Goal: Transaction & Acquisition: Purchase product/service

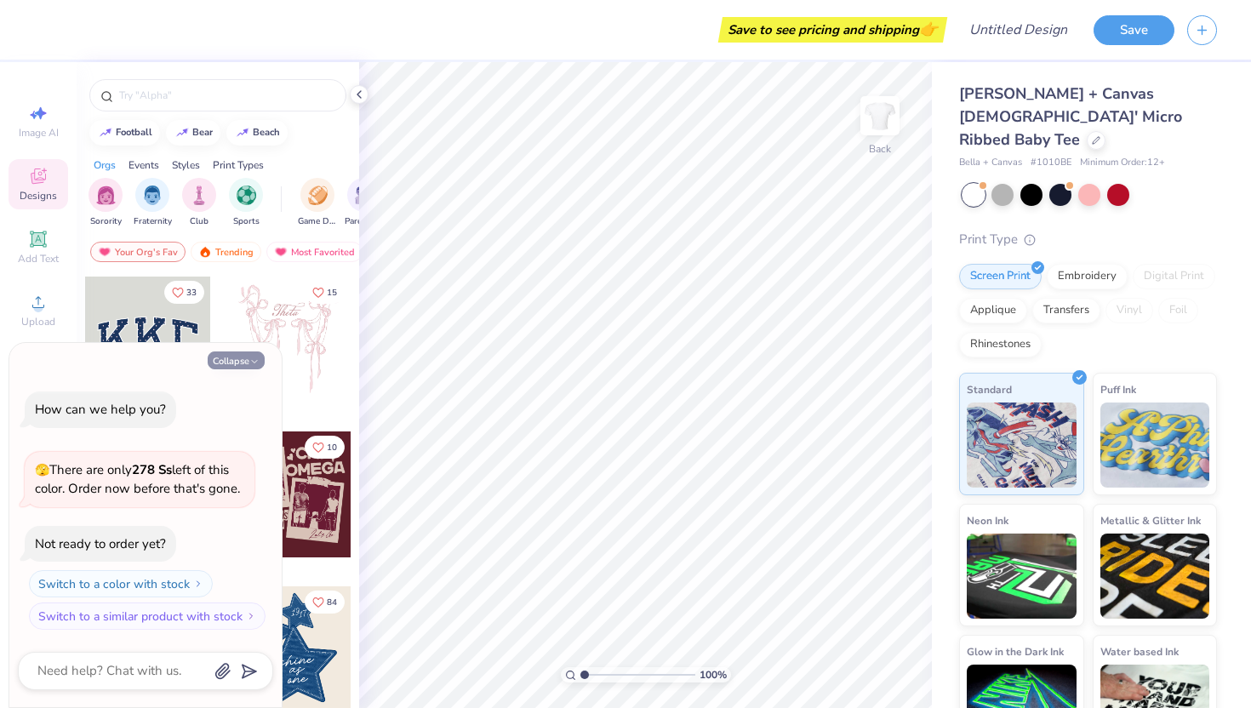
click at [248, 357] on button "Collapse" at bounding box center [236, 360] width 57 height 18
type textarea "x"
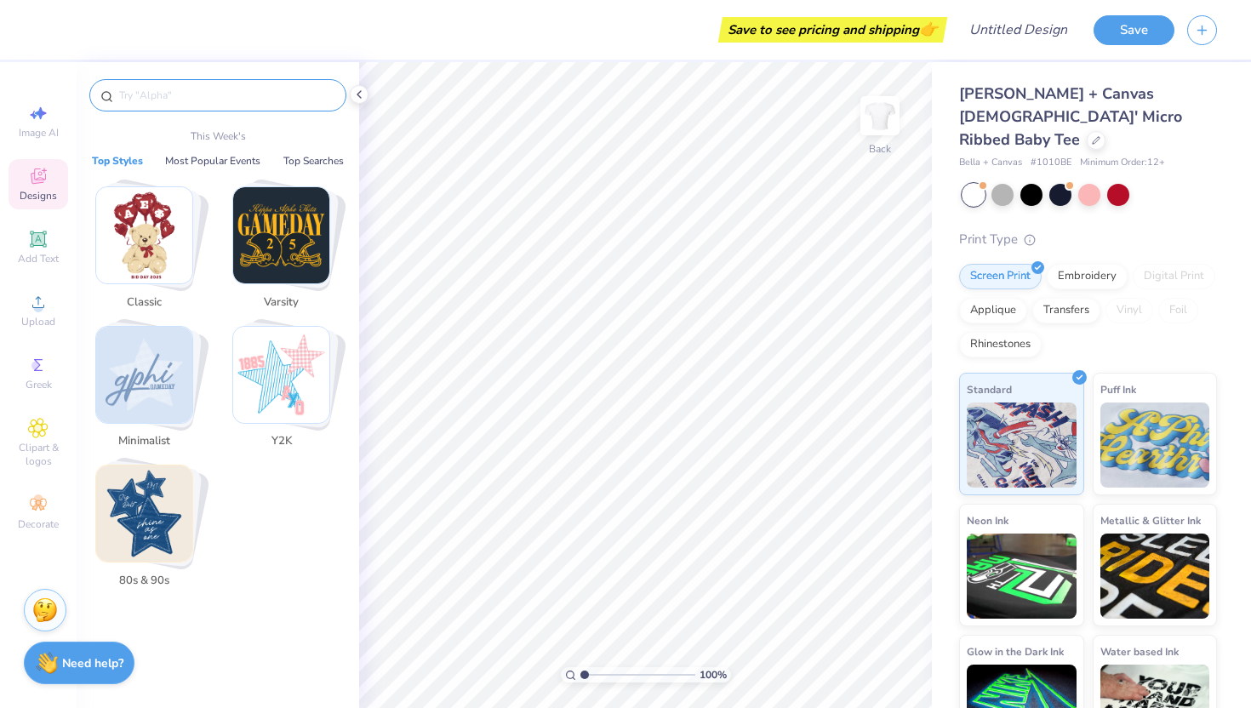
click at [195, 91] on input "text" at bounding box center [226, 95] width 218 height 17
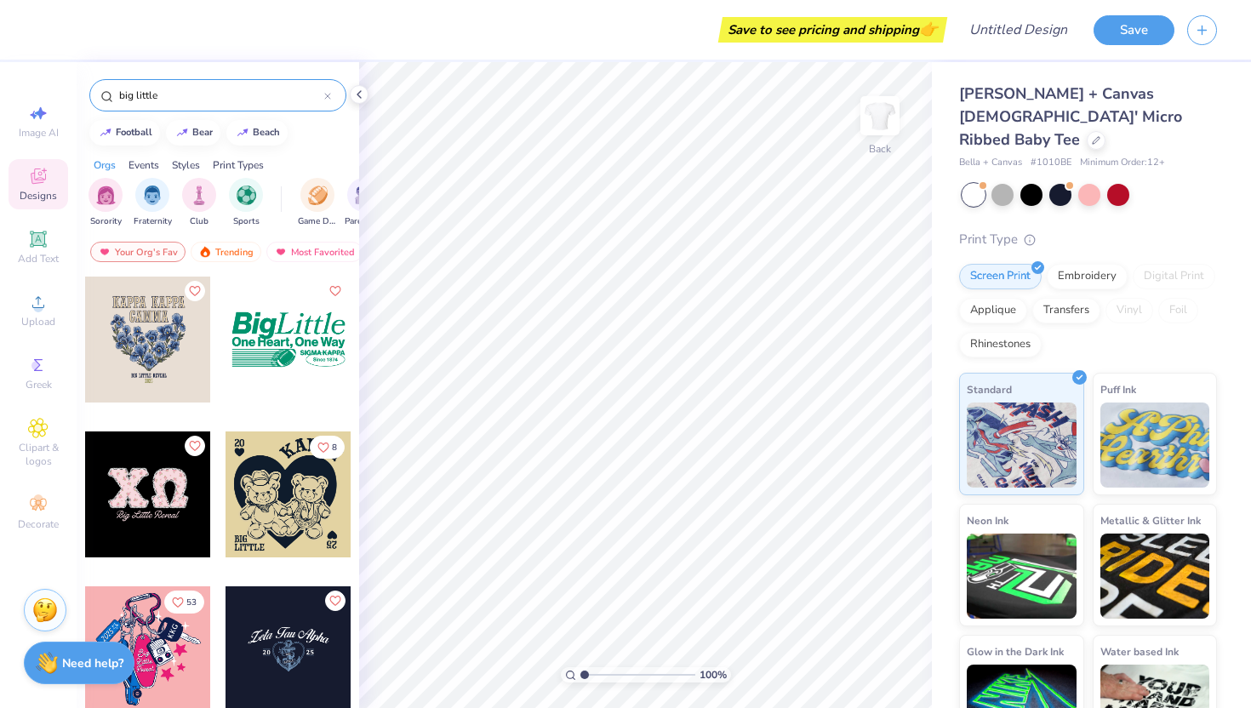
type input "big little"
click at [41, 308] on circle at bounding box center [37, 307] width 9 height 9
click at [33, 300] on icon at bounding box center [38, 302] width 20 height 20
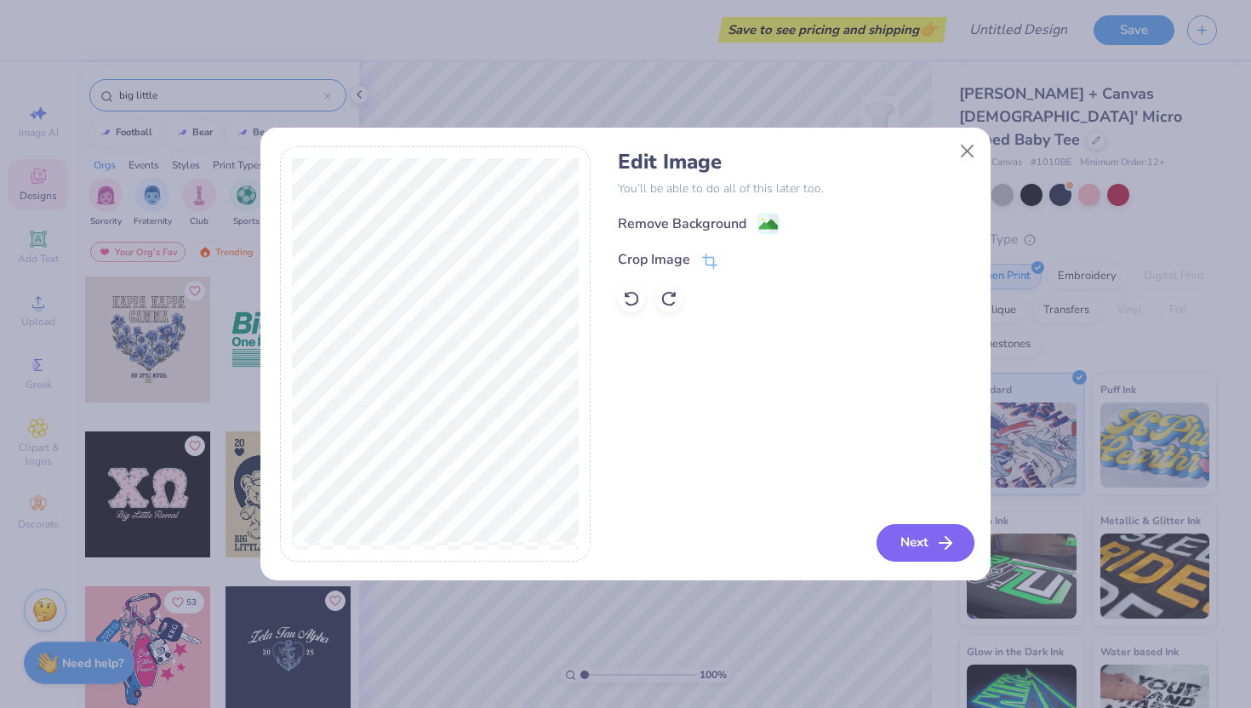
click at [927, 552] on button "Next" at bounding box center [925, 542] width 98 height 37
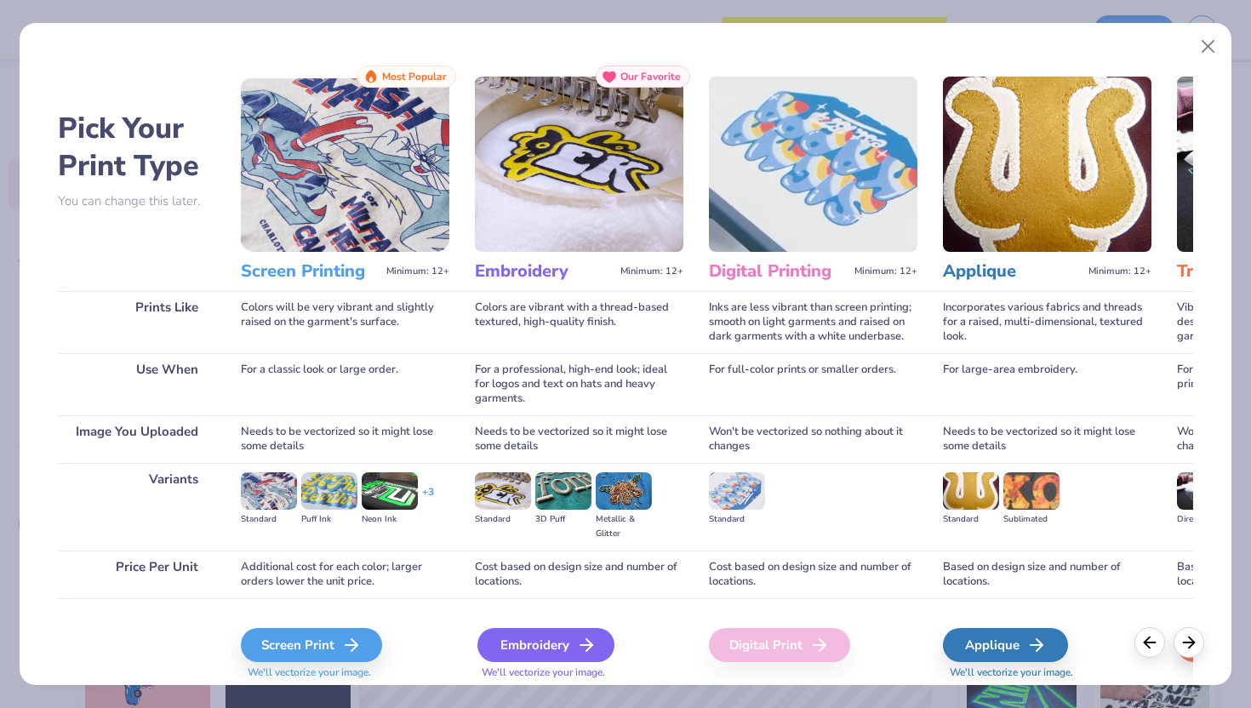
click at [556, 636] on div "Embroidery" at bounding box center [545, 645] width 137 height 34
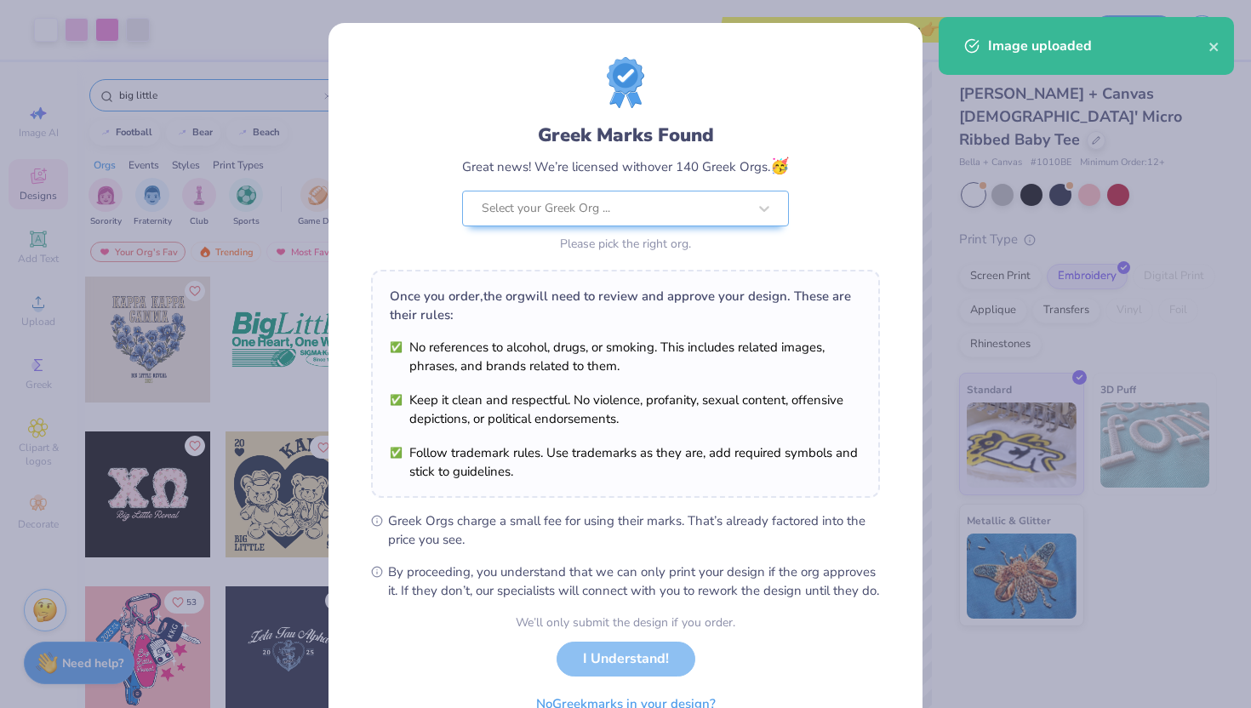
click at [646, 385] on body "Art colors Save to see pricing and shipping 👉 Design Title Save Image AI Design…" at bounding box center [625, 354] width 1251 height 708
type input "1.83"
click at [674, 191] on div "Select your Greek Org ..." at bounding box center [625, 209] width 327 height 36
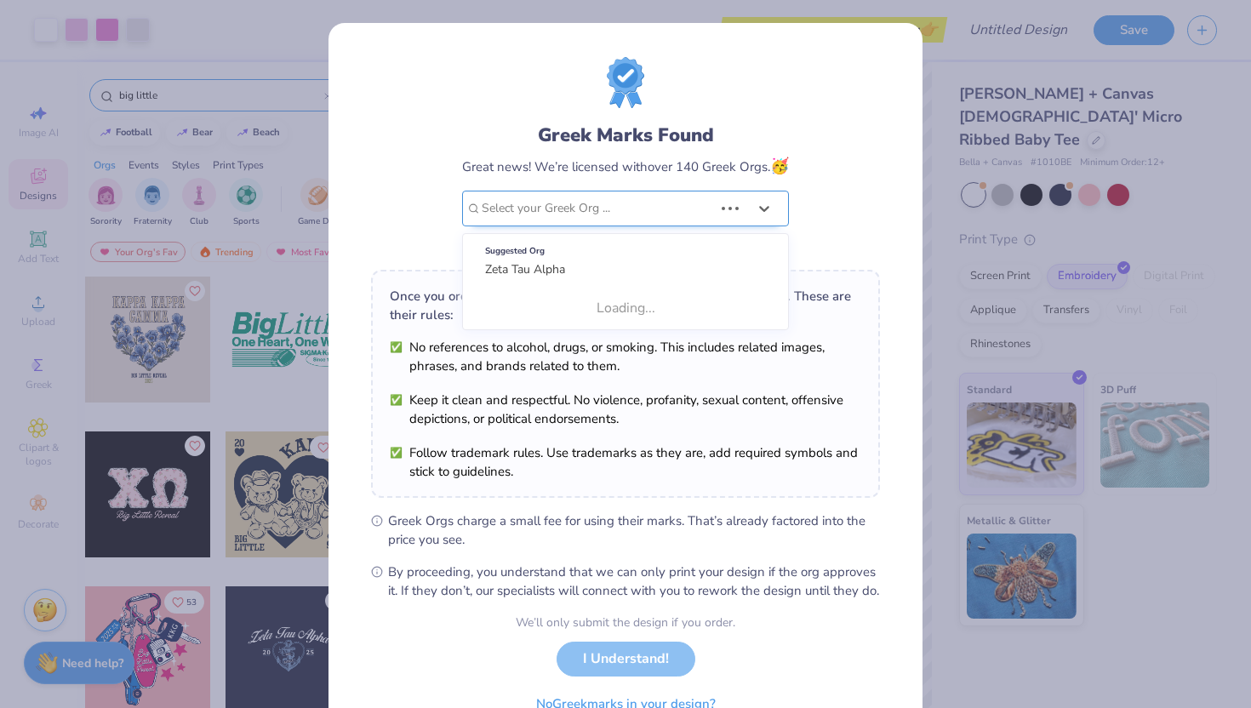
click at [674, 209] on div at bounding box center [597, 208] width 231 height 22
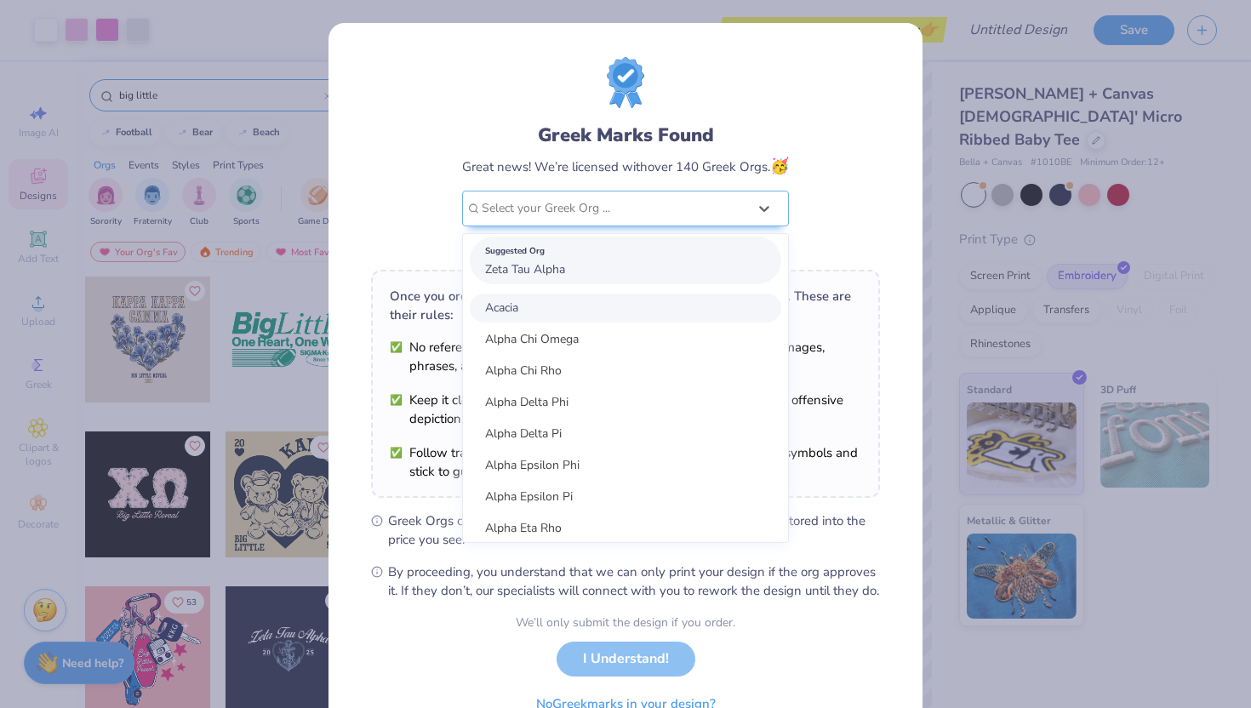
click at [618, 272] on div "Suggested Org Zeta Tau Alpha" at bounding box center [625, 261] width 311 height 48
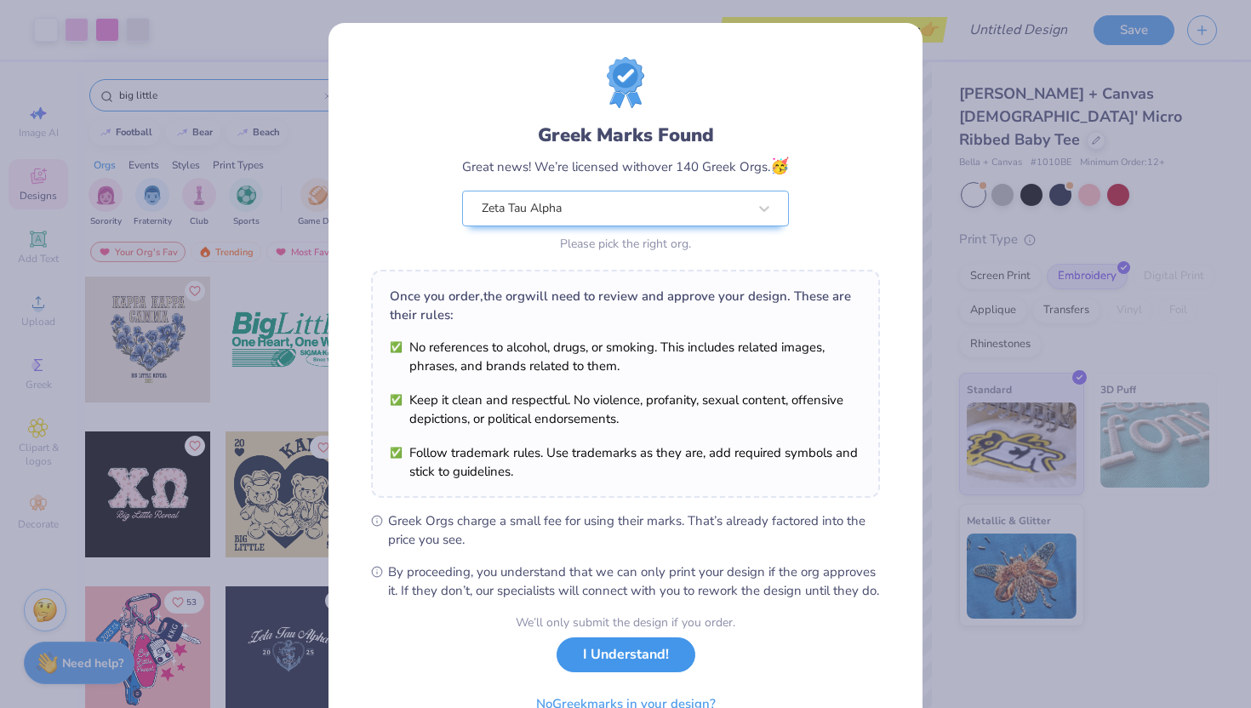
click at [630, 672] on button "I Understand!" at bounding box center [625, 654] width 139 height 35
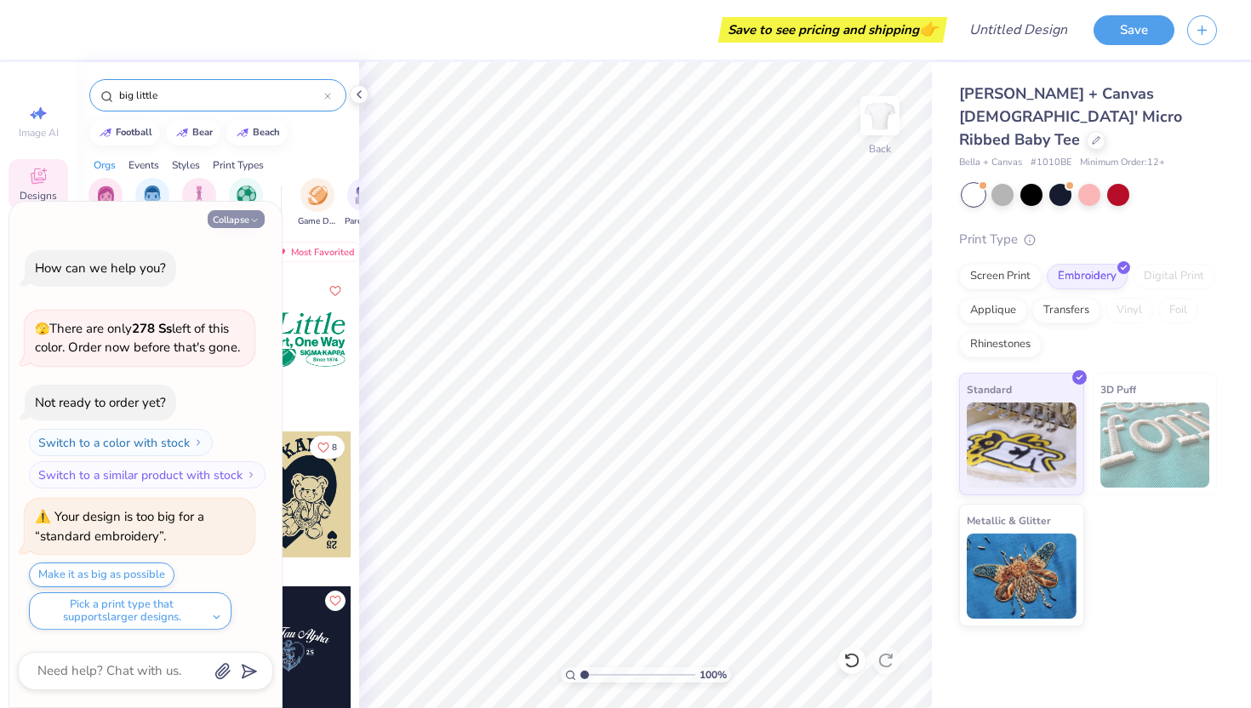
click at [237, 222] on button "Collapse" at bounding box center [236, 219] width 57 height 18
type textarea "x"
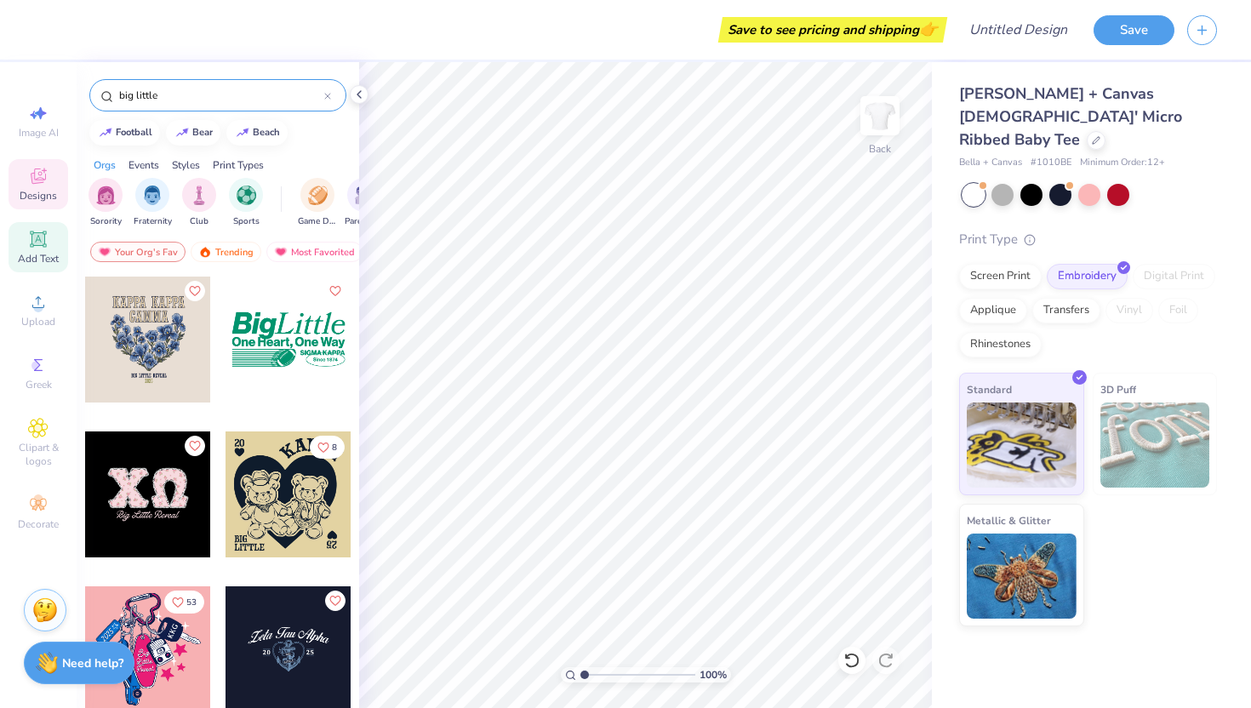
click at [43, 251] on div "Add Text" at bounding box center [39, 247] width 60 height 50
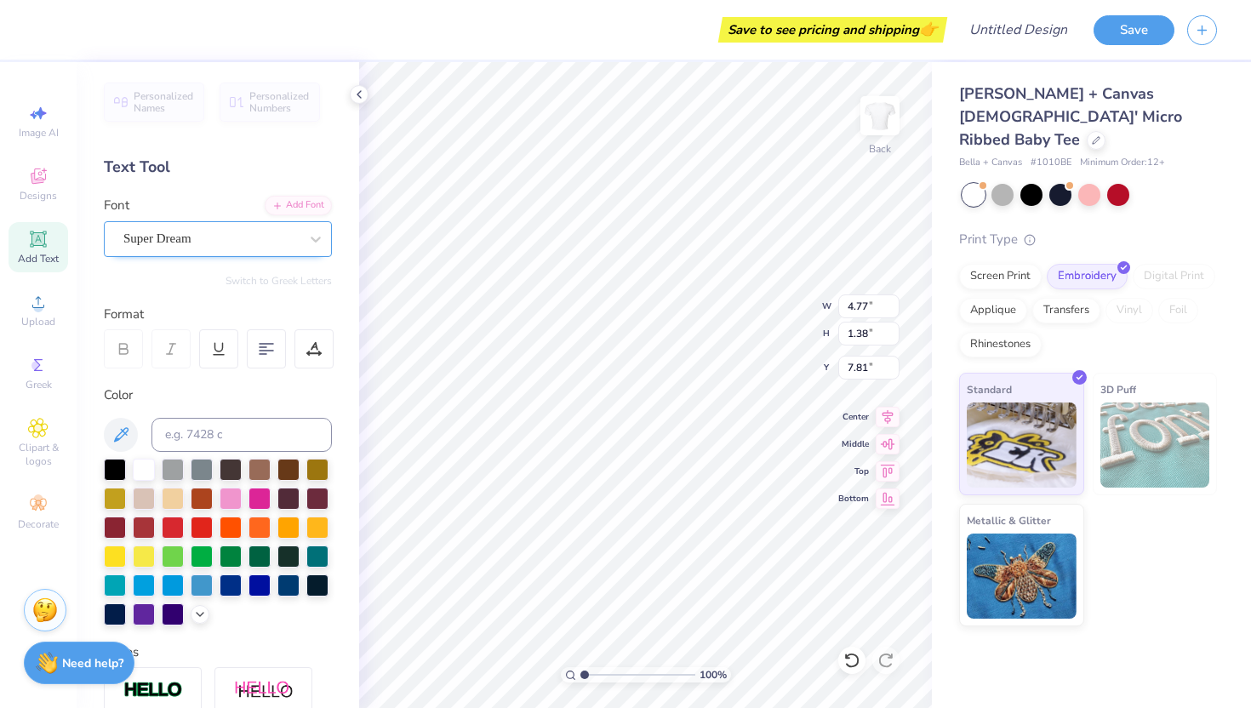
click at [222, 236] on div "Super Dream" at bounding box center [211, 238] width 179 height 26
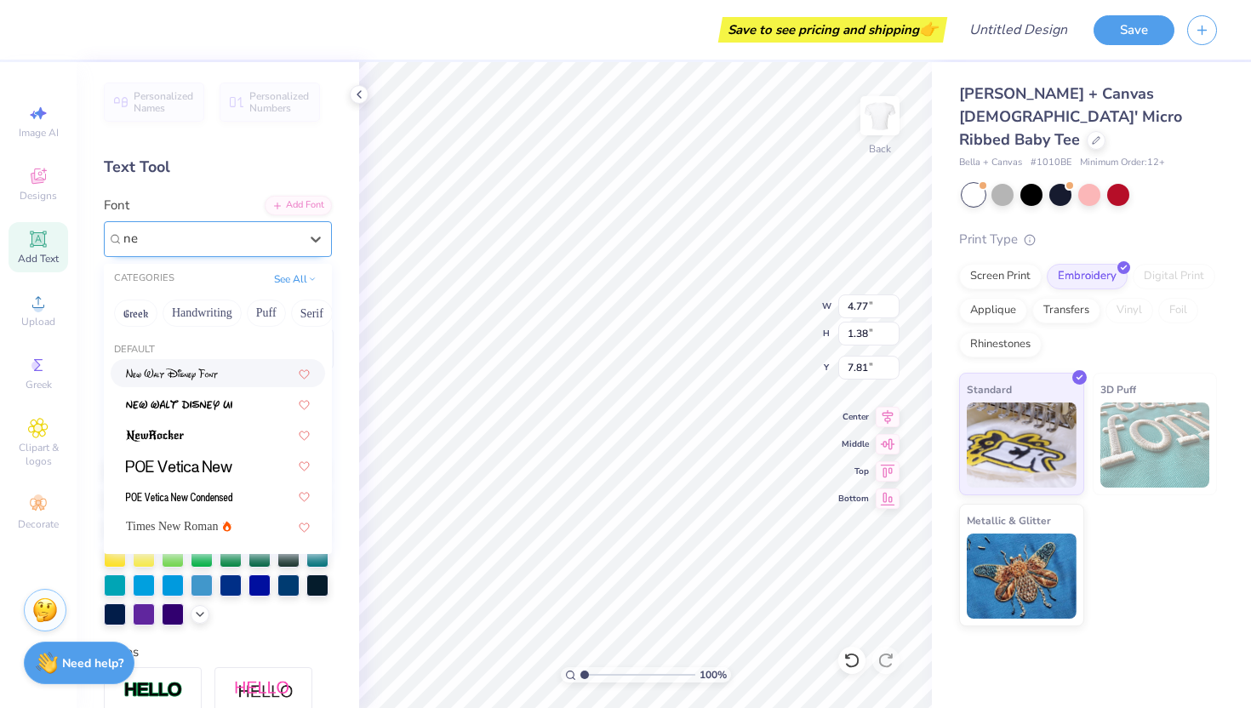
type input "n"
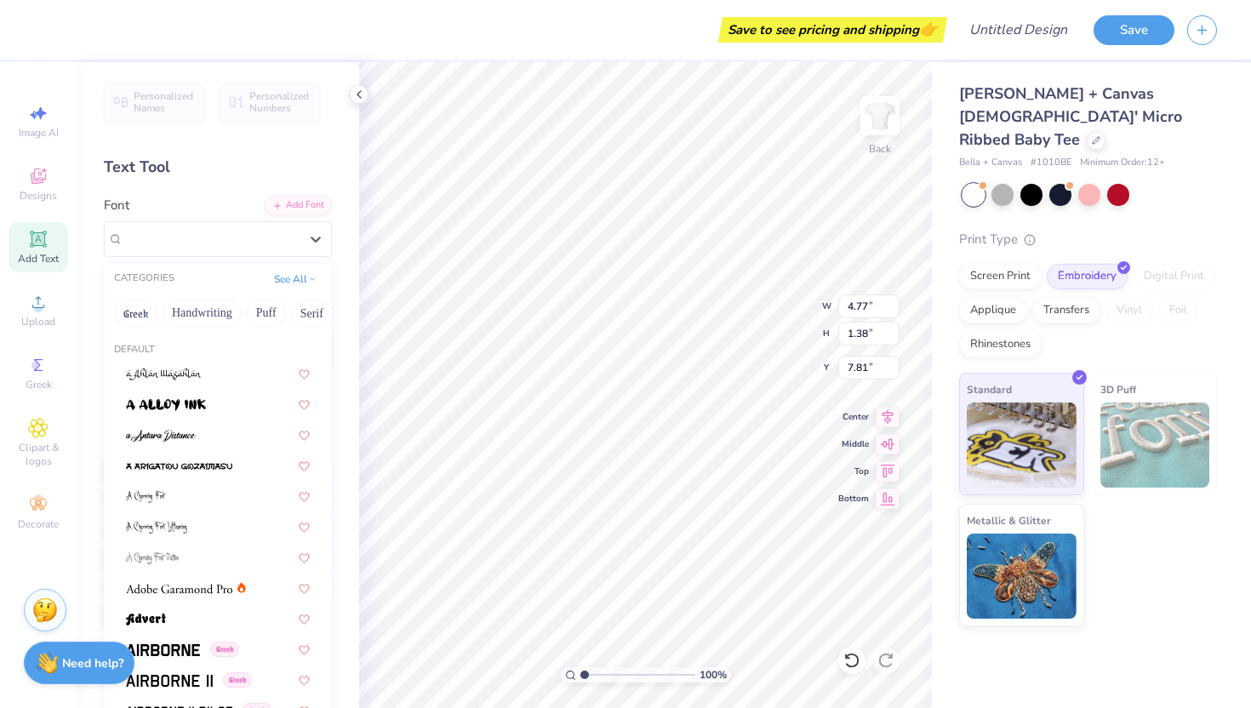
click at [227, 327] on div "Greek Handwriting Puff Serif Bold Calligraphy Retro Sans Serif Minimal Fantasy …" at bounding box center [218, 312] width 228 height 37
click at [215, 311] on button "Handwriting" at bounding box center [202, 313] width 79 height 27
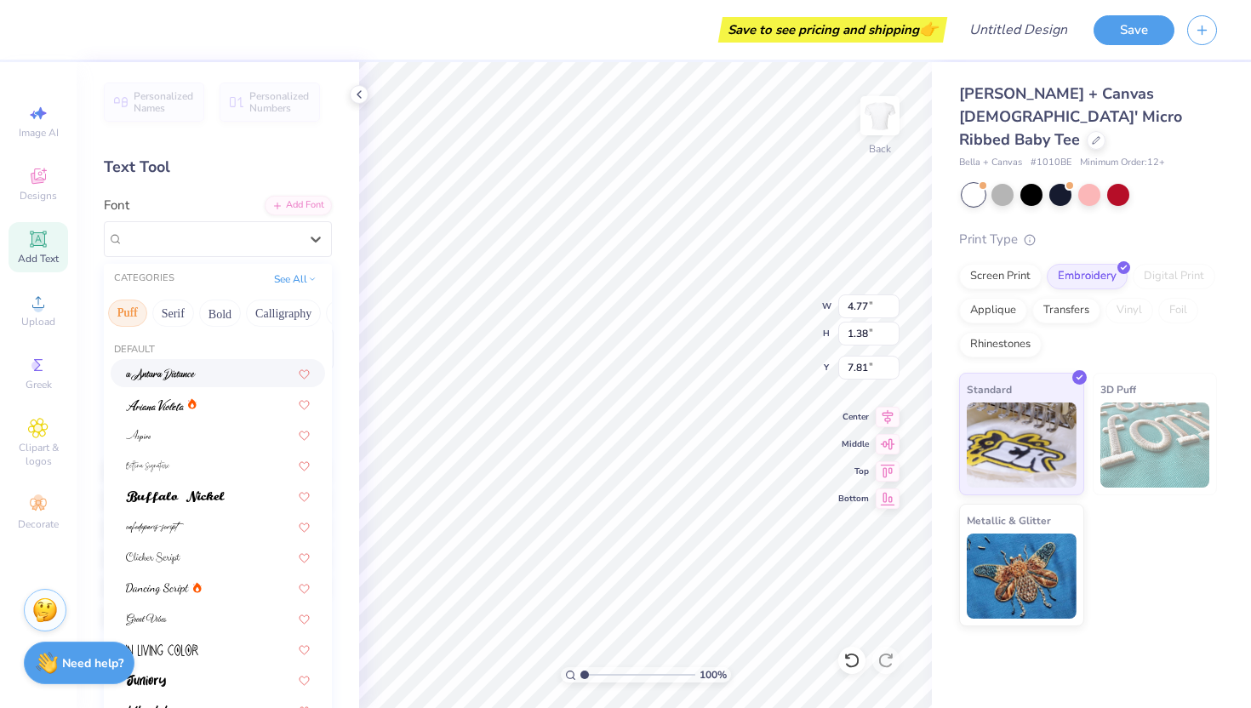
scroll to position [0, 140]
click at [274, 319] on button "Calligraphy" at bounding box center [281, 313] width 75 height 27
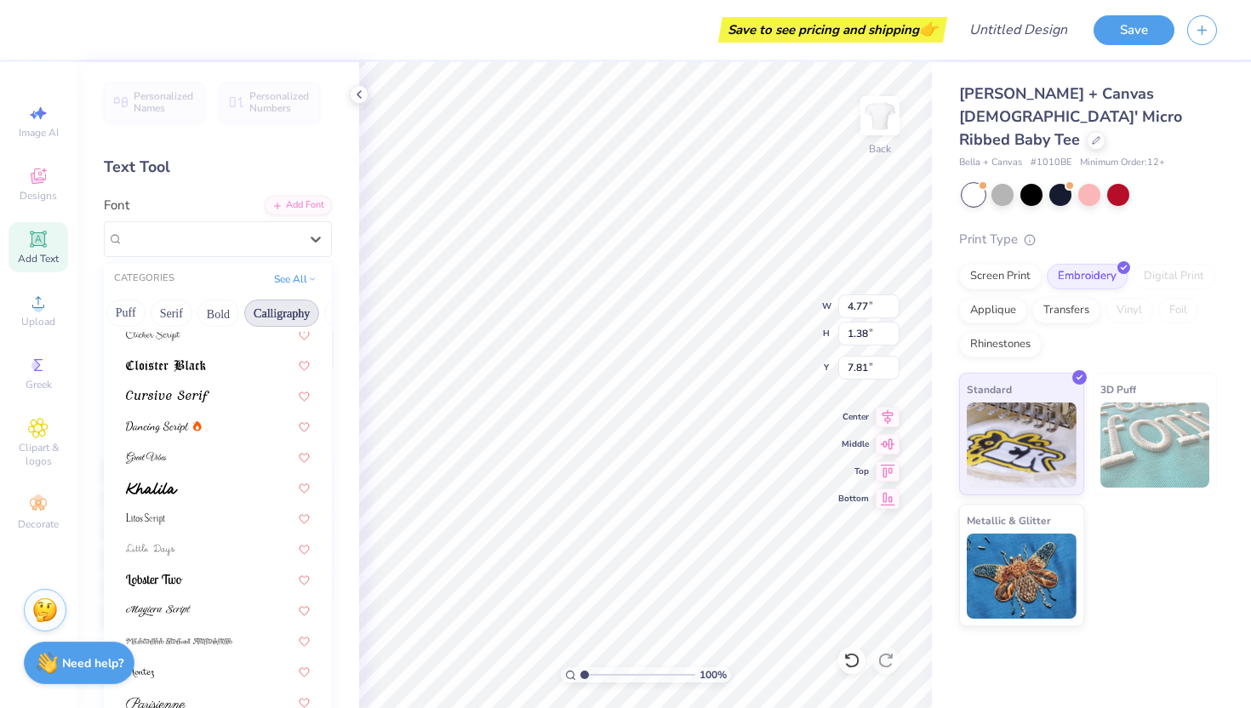
scroll to position [346, 0]
click at [230, 364] on div at bounding box center [218, 364] width 184 height 18
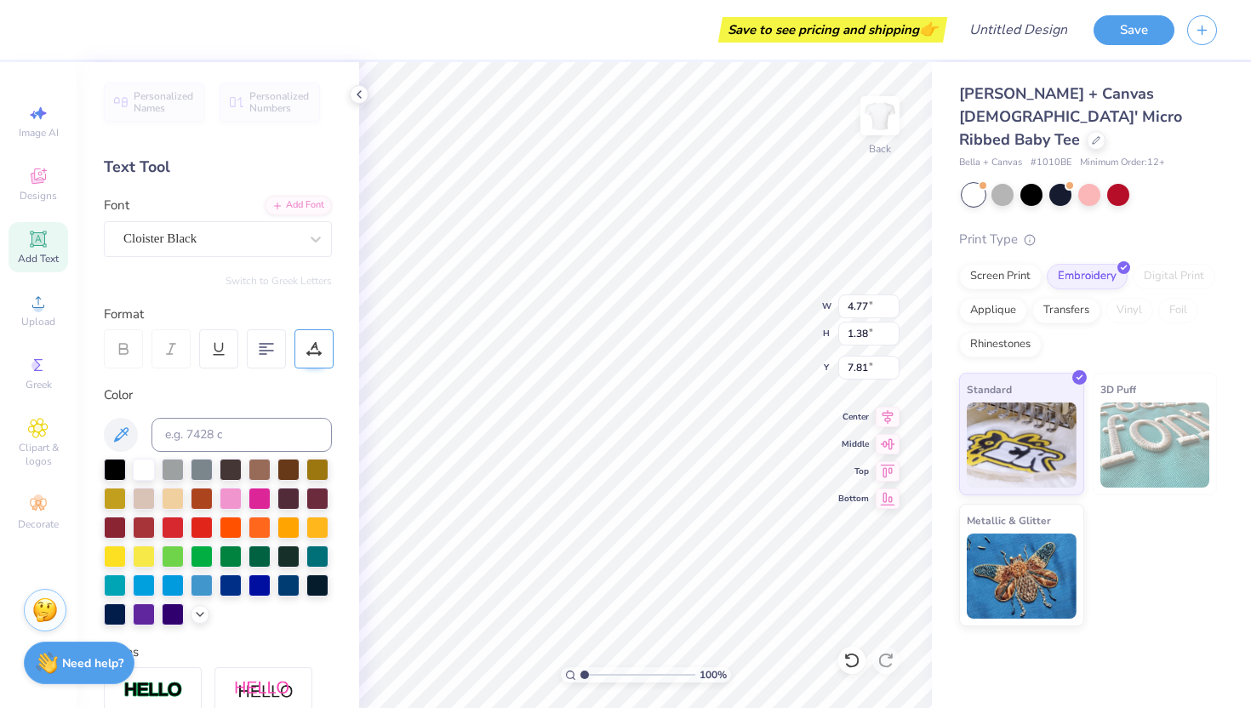
type input "5.24"
type input "1.41"
type input "7.80"
click at [263, 496] on div at bounding box center [259, 497] width 22 height 22
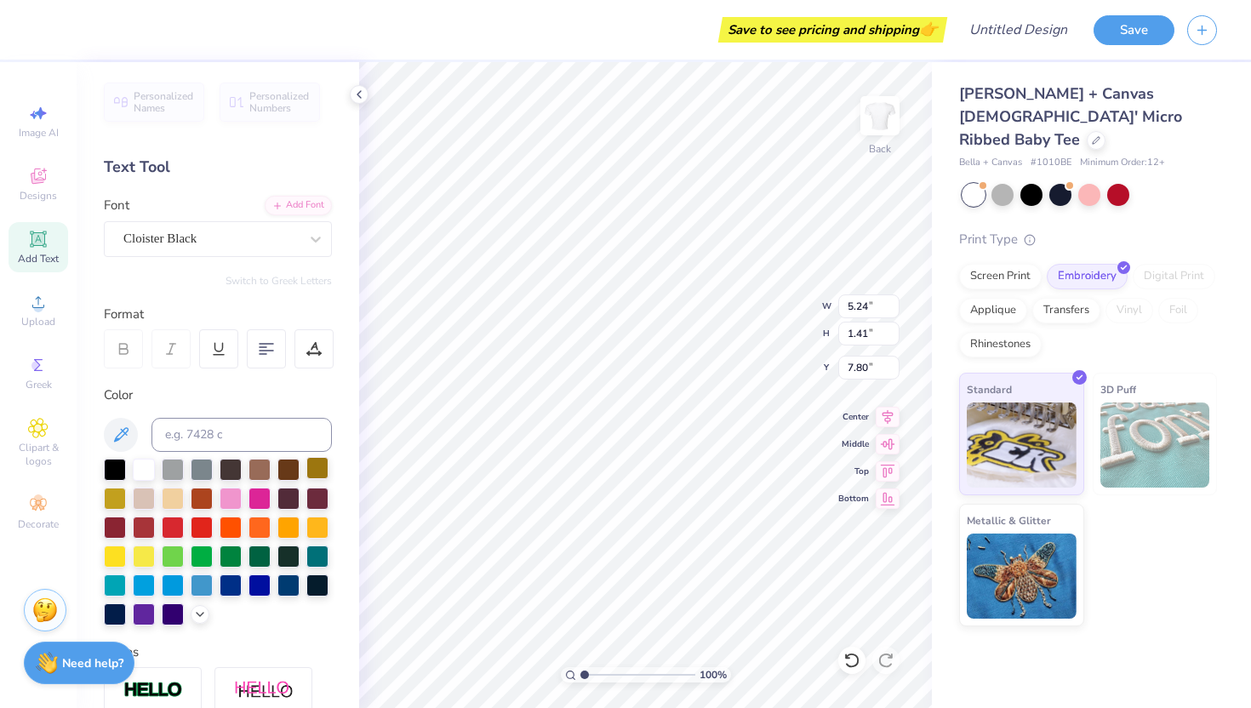
type textarea "T"
type textarea "Zeta Tau Alpha"
type input "10.30"
type input "1.38"
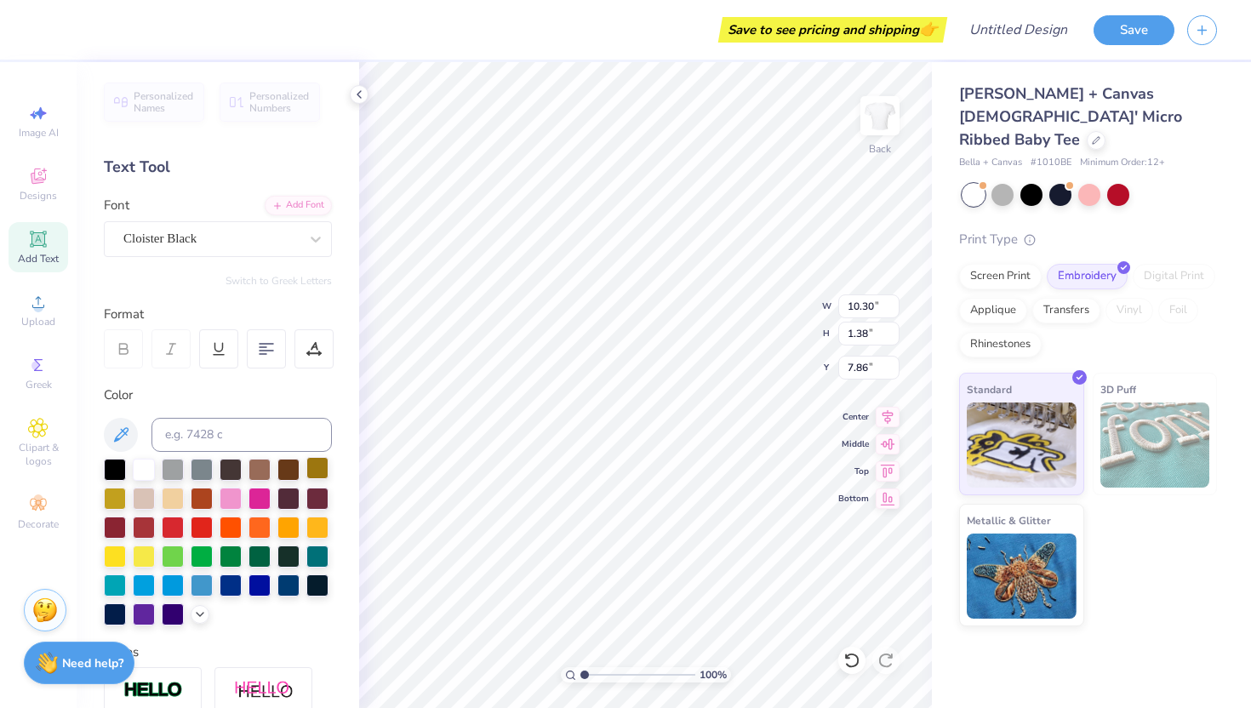
type input "3.59"
click at [46, 237] on icon at bounding box center [38, 239] width 20 height 20
click at [184, 243] on div "Super Dream" at bounding box center [211, 238] width 179 height 26
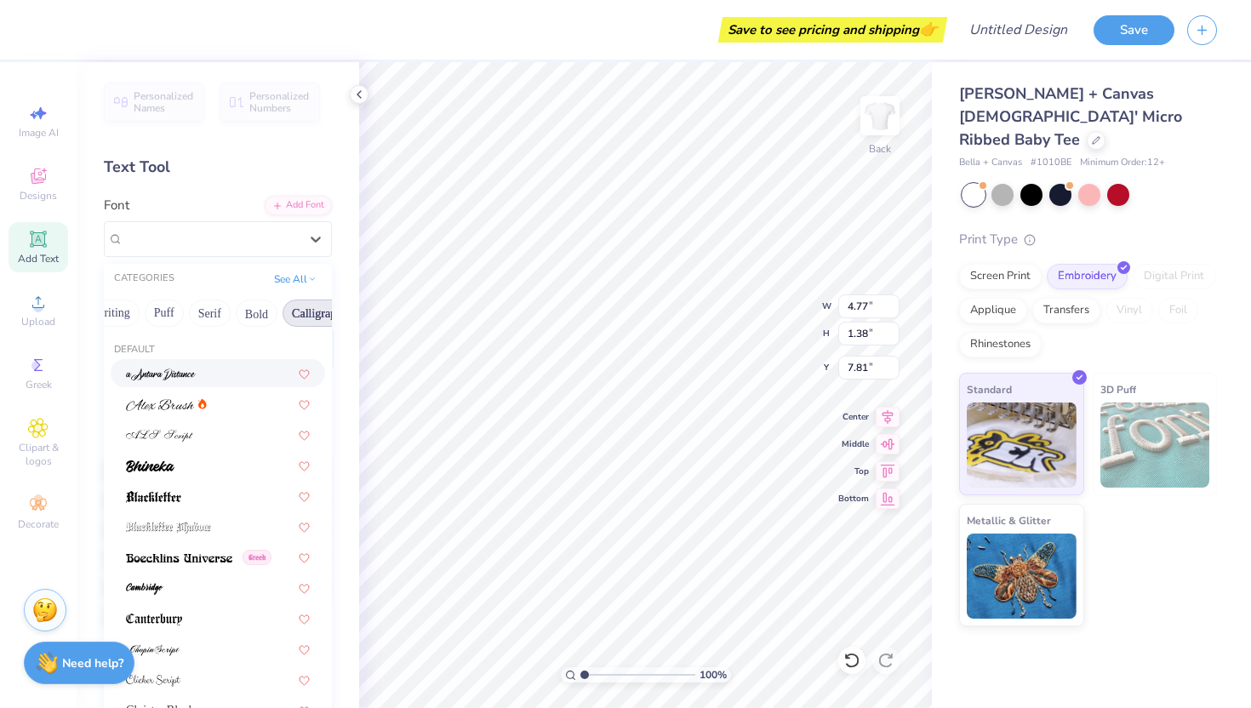
scroll to position [0, 101]
click at [224, 318] on button "Serif" at bounding box center [211, 313] width 42 height 27
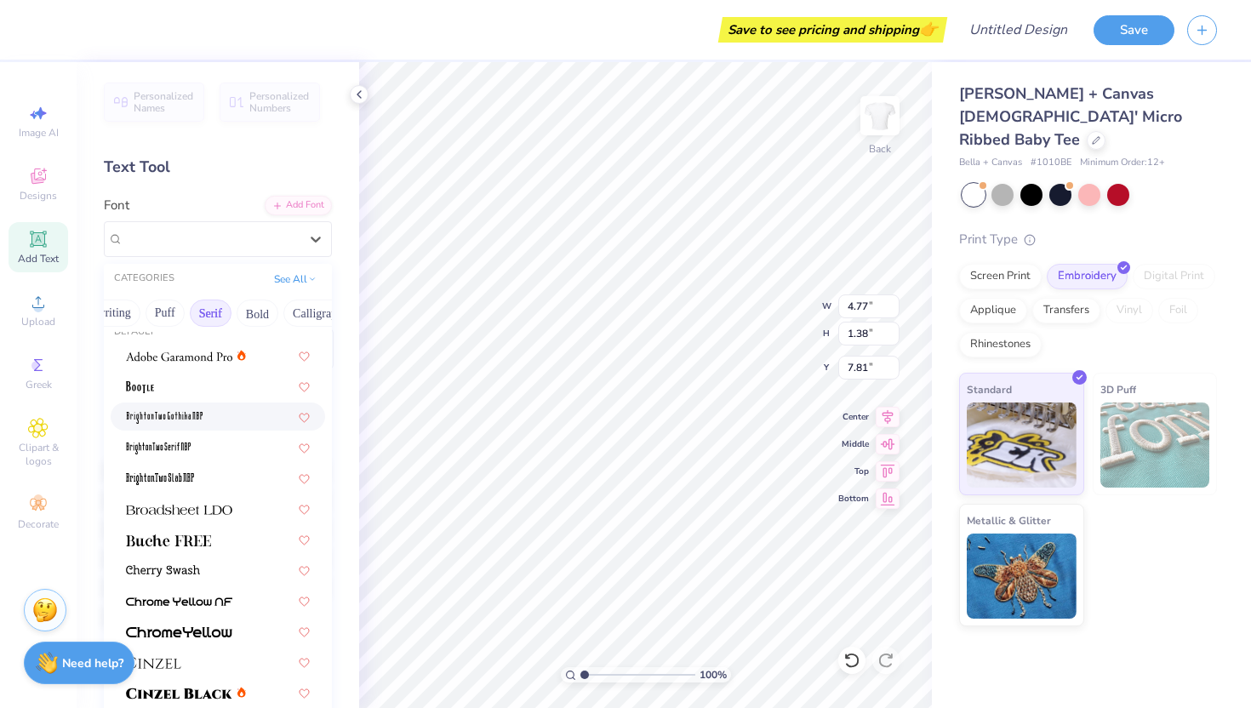
scroll to position [11, 0]
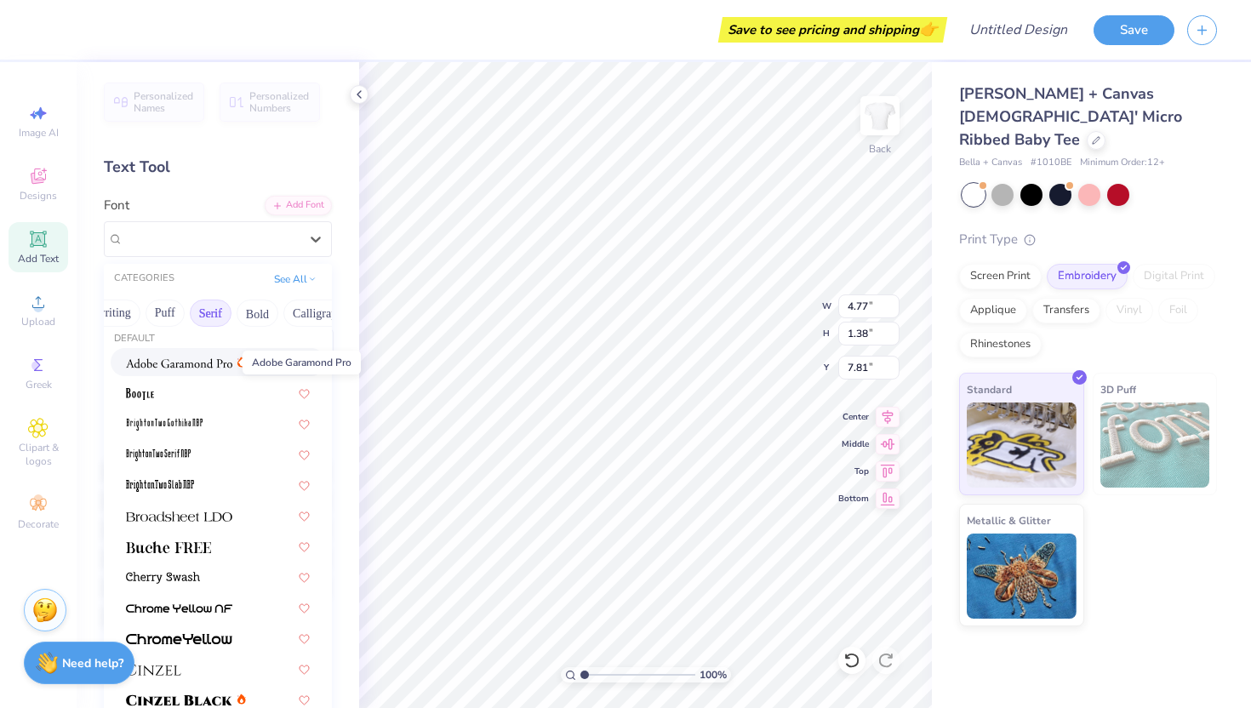
click at [214, 368] on img at bounding box center [179, 363] width 106 height 12
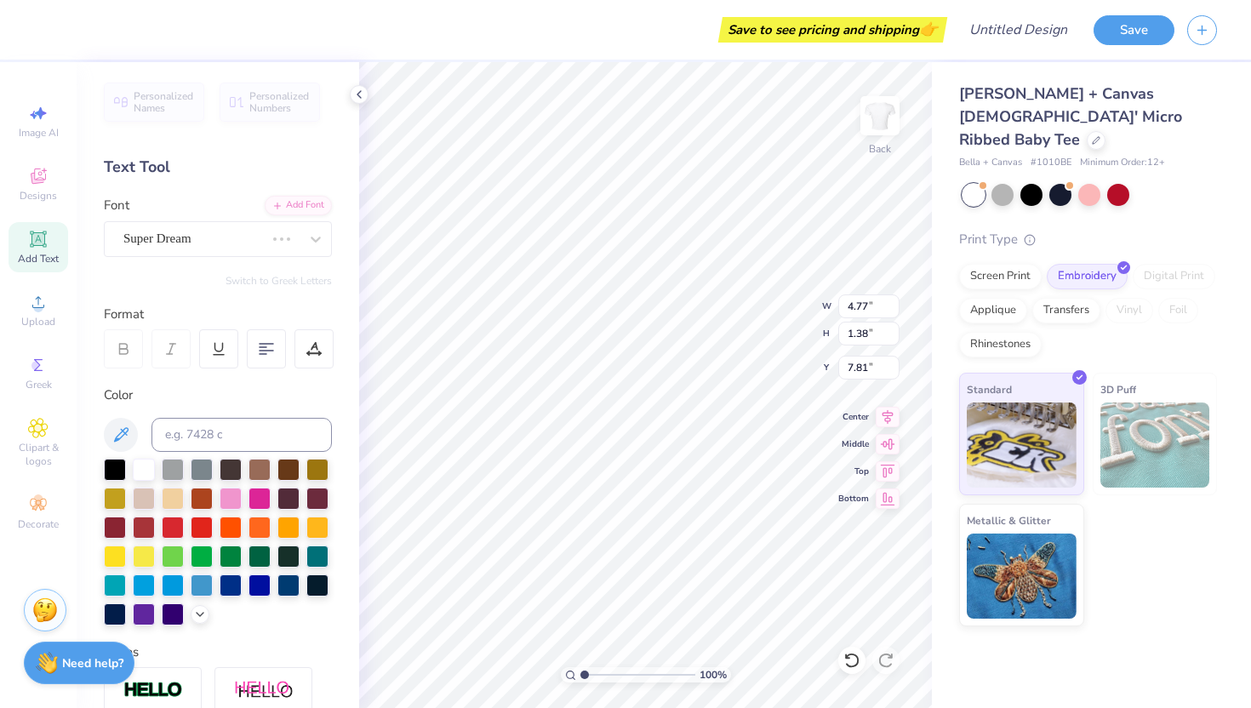
type input "4.99"
type input "1.37"
click at [237, 501] on div at bounding box center [231, 497] width 22 height 22
type textarea "The"
type input "2.02"
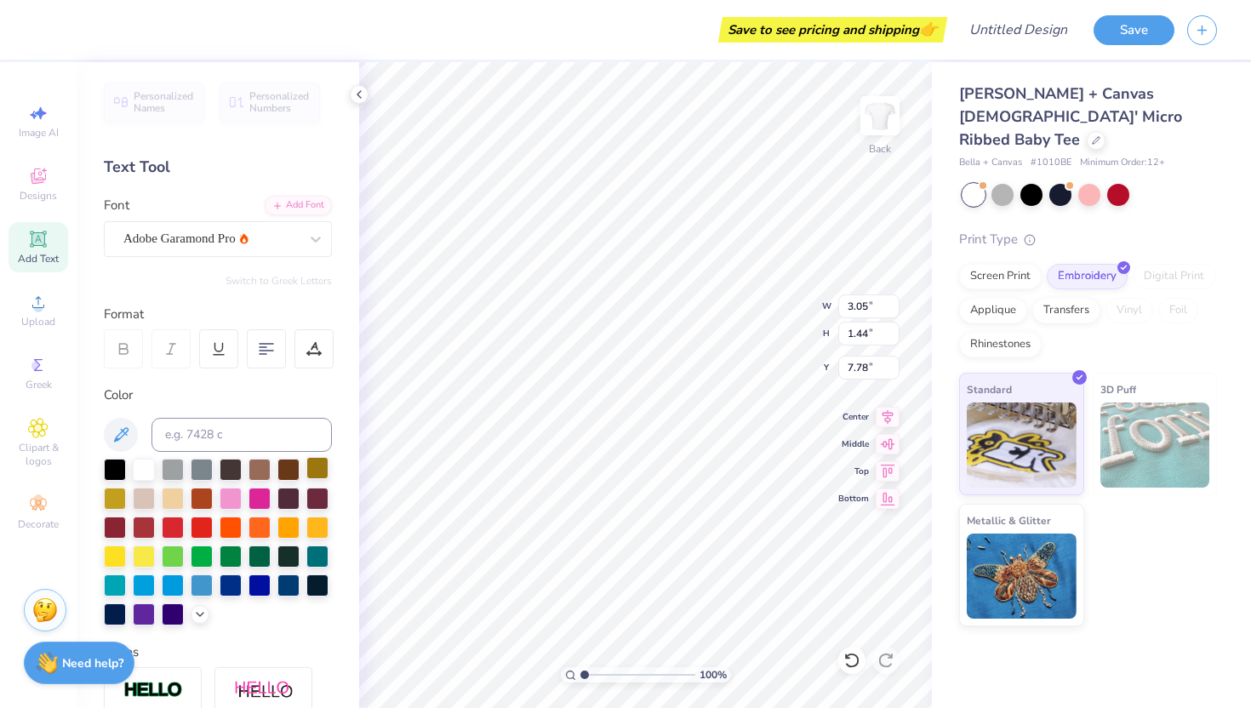
type input "0.95"
type input "3.00"
click at [702, 326] on li "Copy" at bounding box center [723, 321] width 134 height 33
click at [693, 354] on li "Paste" at bounding box center [725, 355] width 134 height 33
type input "4.72"
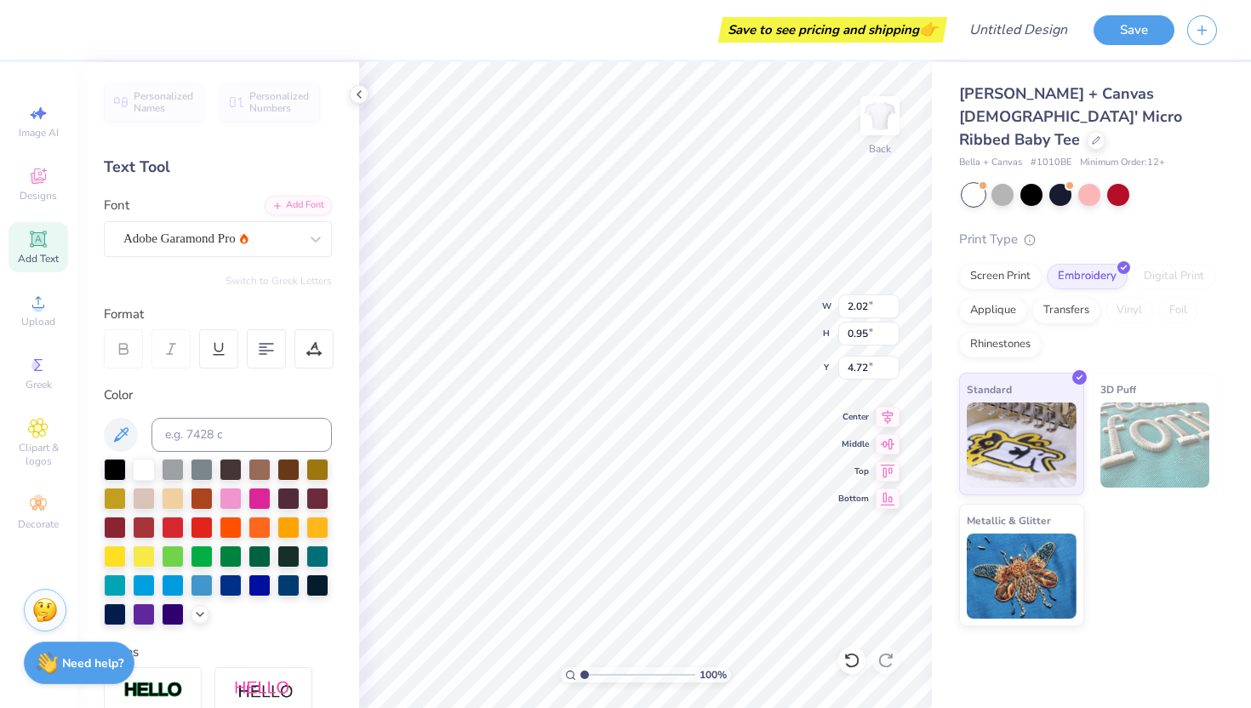
type textarea "Post"
type input "4.97"
type input "10.30"
type input "1.38"
type input "3.78"
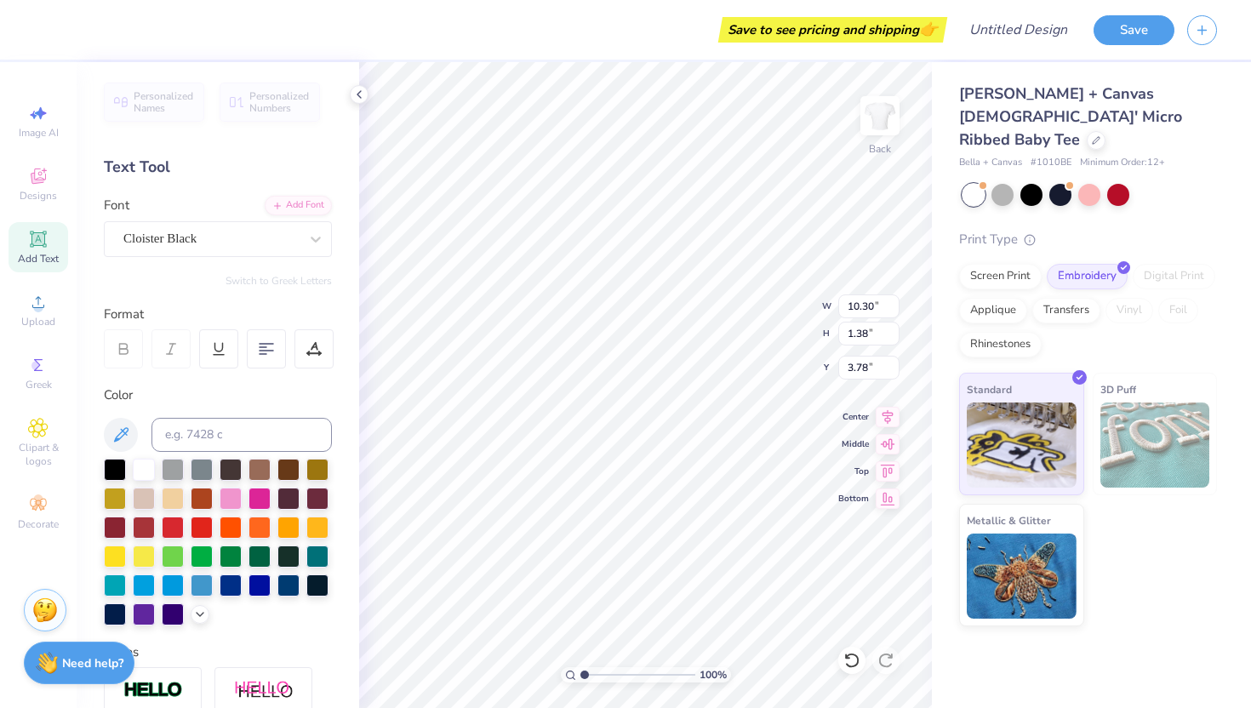
scroll to position [0, 3]
type input "2.05"
type input "0.89"
type input "5.11"
type input "10.30"
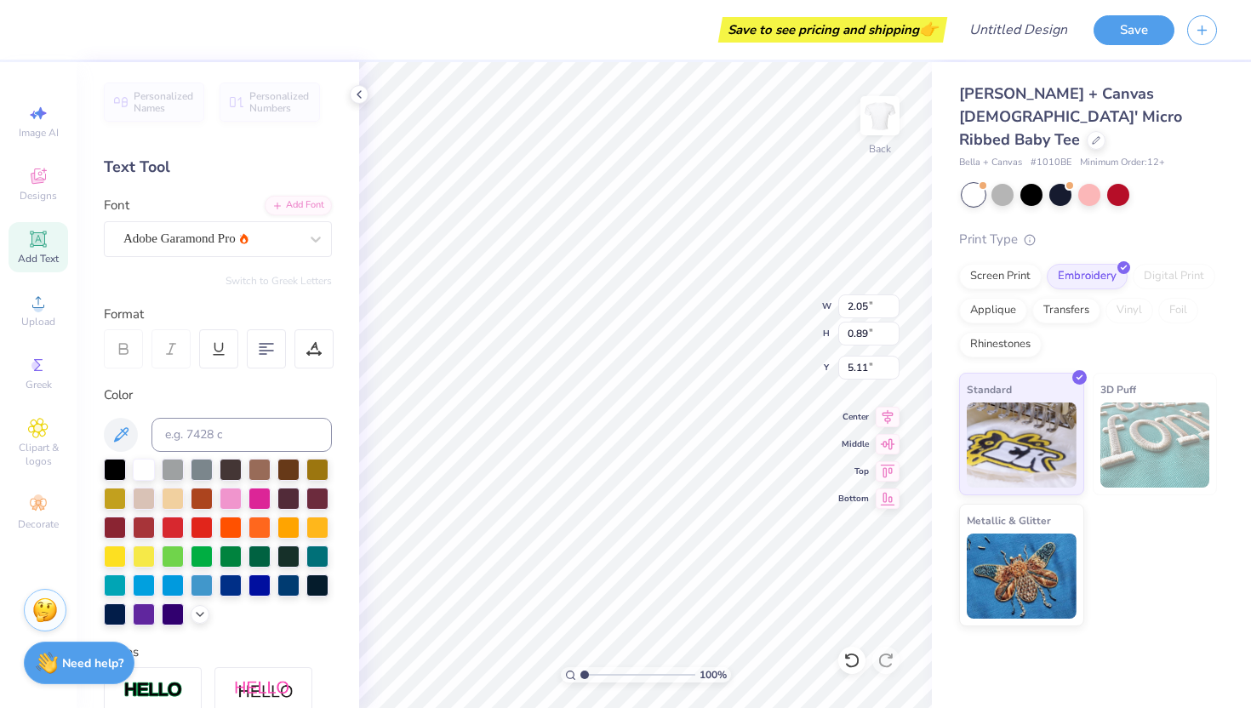
type input "1.38"
type input "3.95"
click at [210, 229] on div "Cloister Black" at bounding box center [211, 238] width 179 height 26
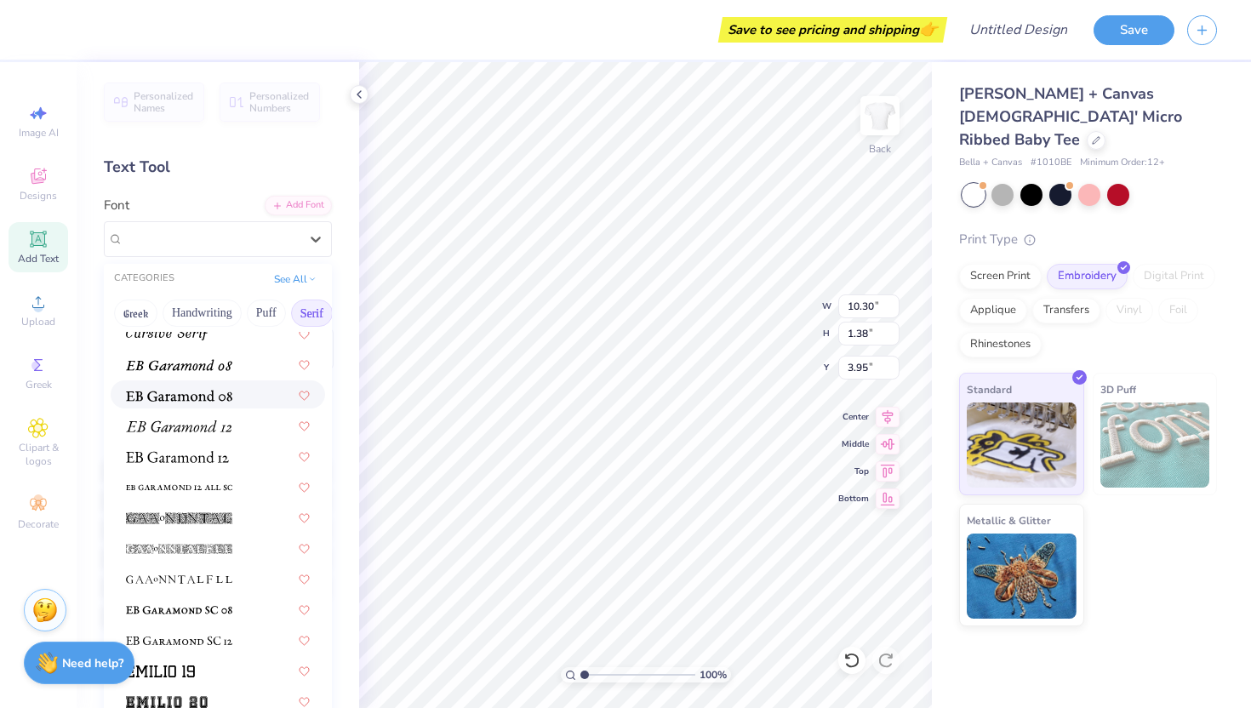
scroll to position [1057, 0]
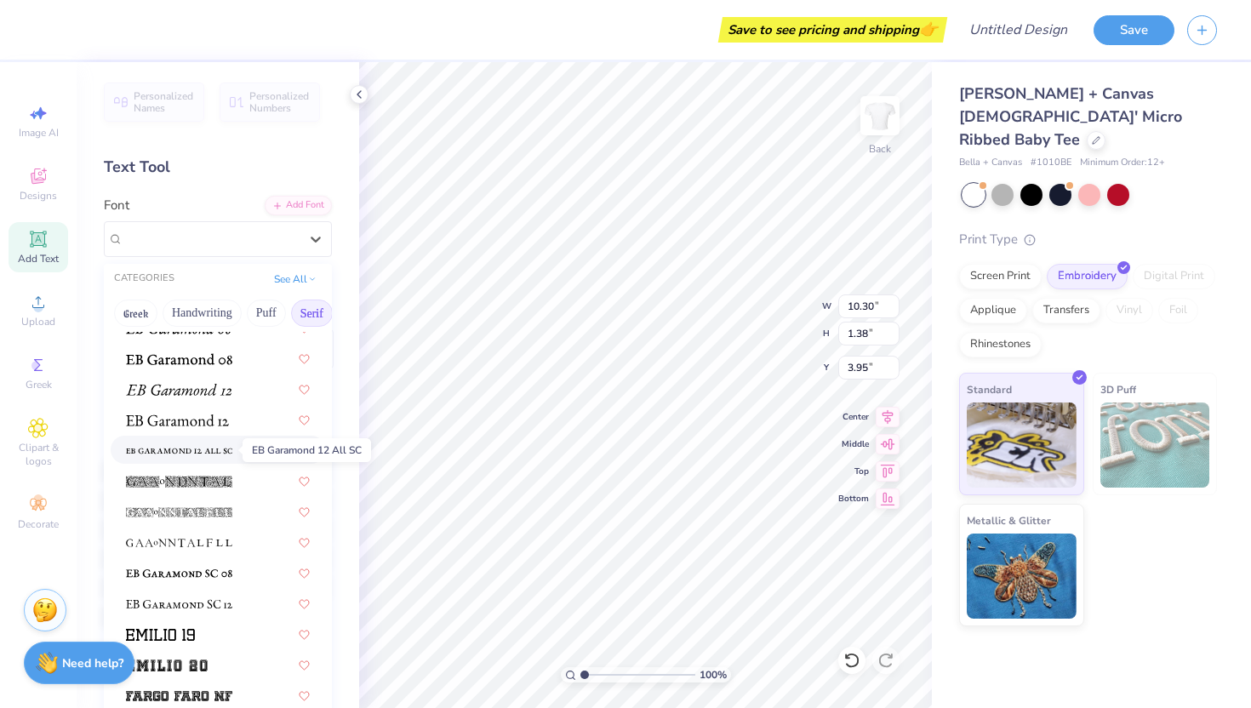
click at [169, 448] on img at bounding box center [179, 451] width 106 height 12
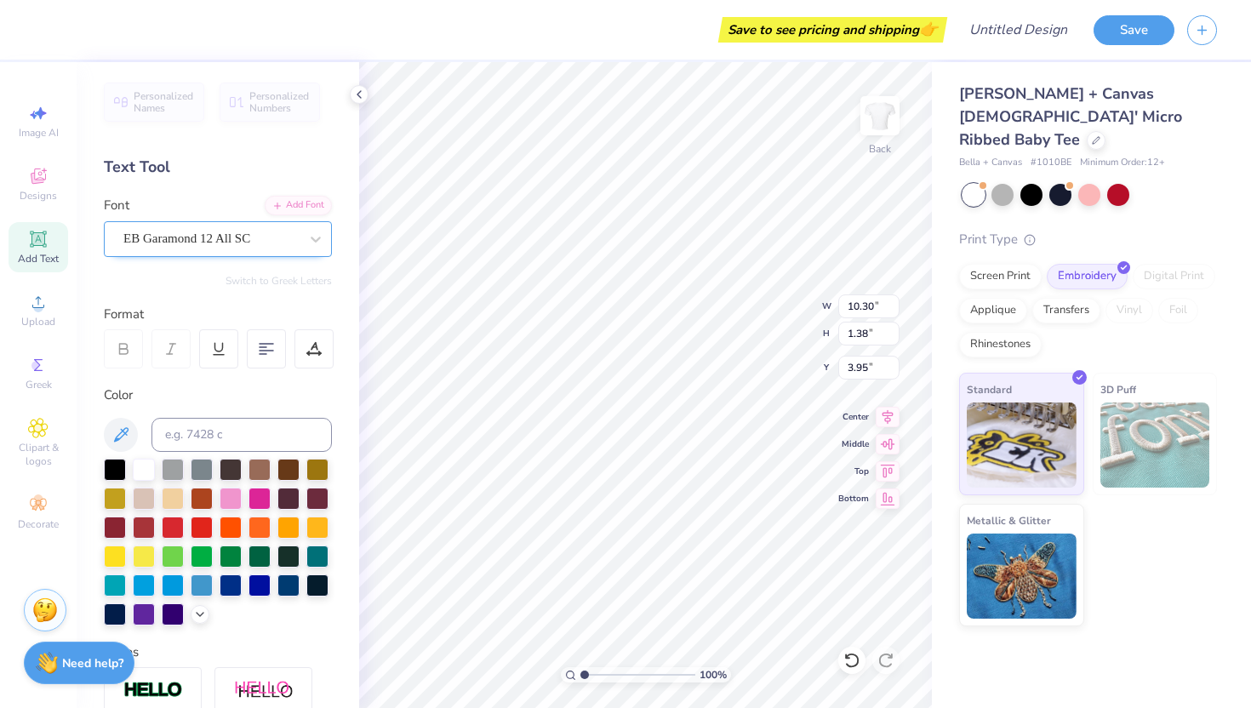
type input "10.89"
type input "0.83"
type input "4.23"
click at [201, 231] on div "EB Garamond 12 All SC" at bounding box center [211, 238] width 179 height 26
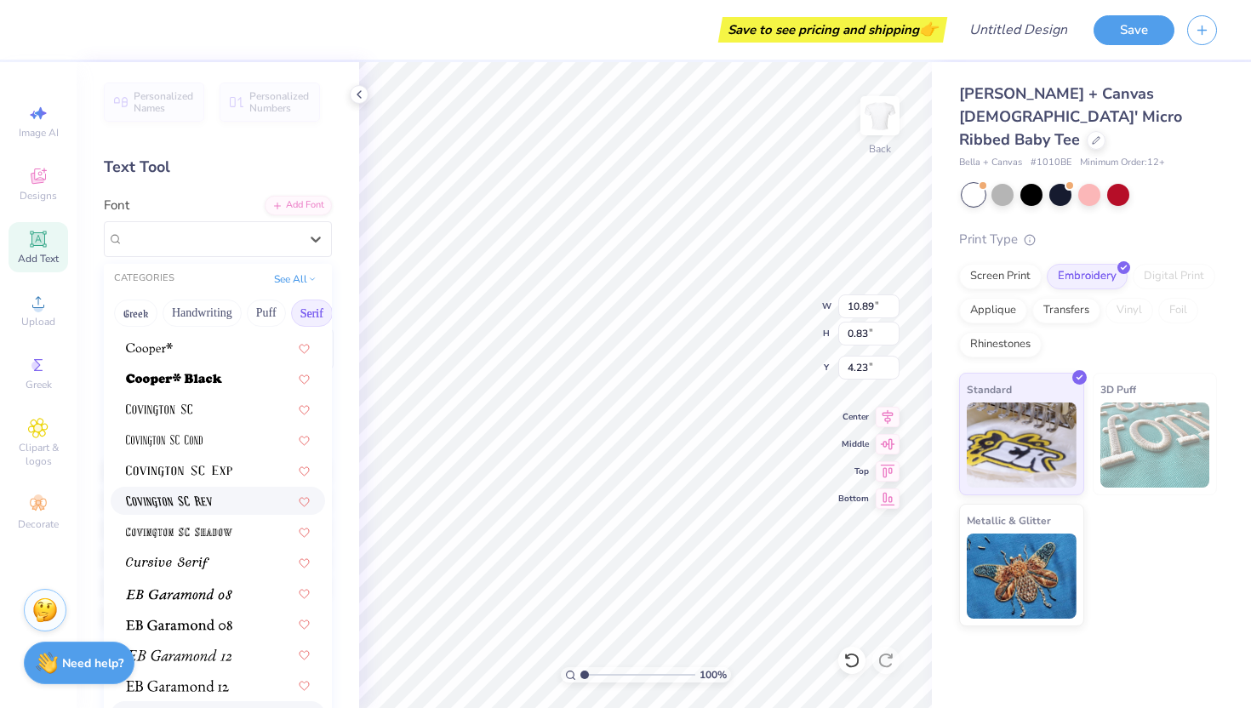
scroll to position [1015, 0]
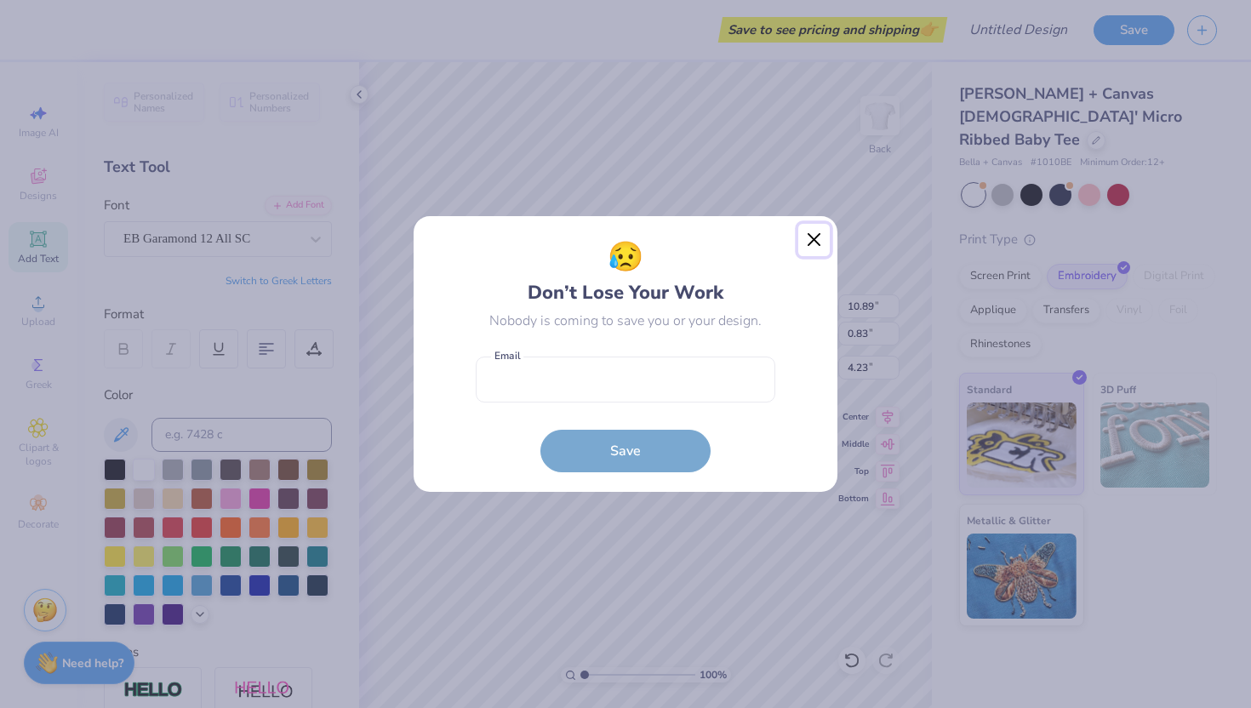
click at [811, 246] on button "Close" at bounding box center [814, 240] width 32 height 32
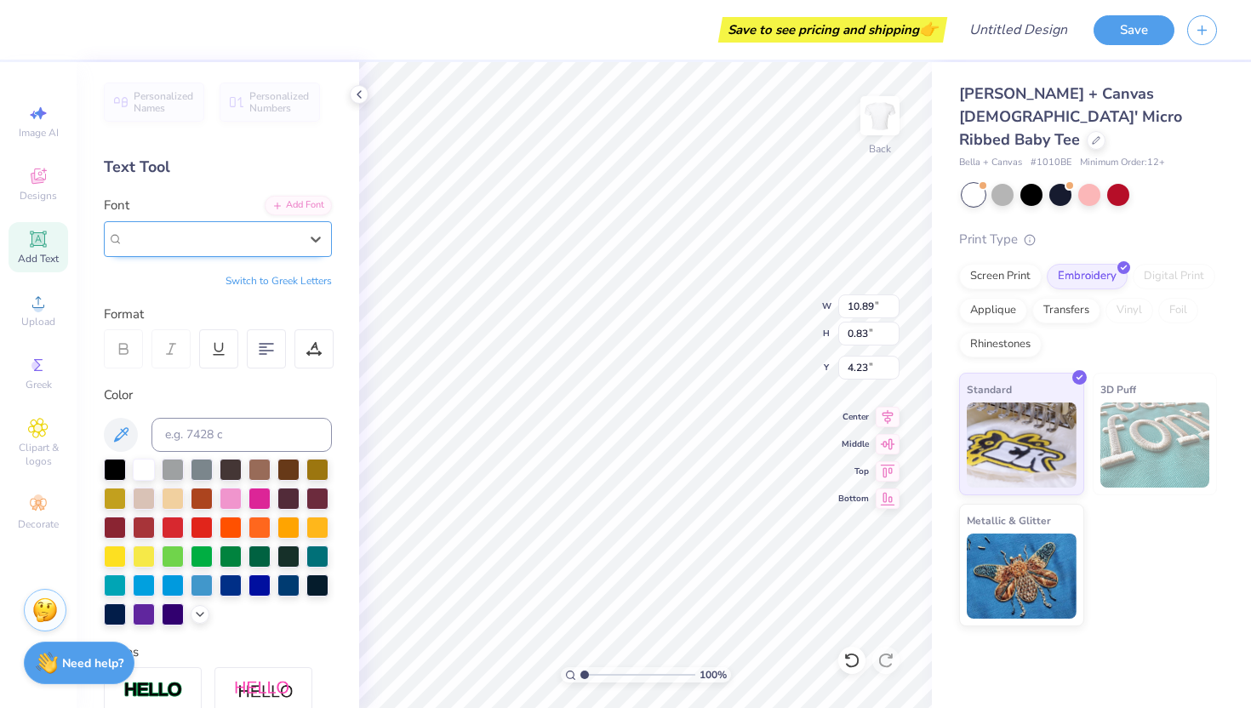
click at [165, 251] on div "EB Garamond 12 All SC" at bounding box center [211, 238] width 179 height 26
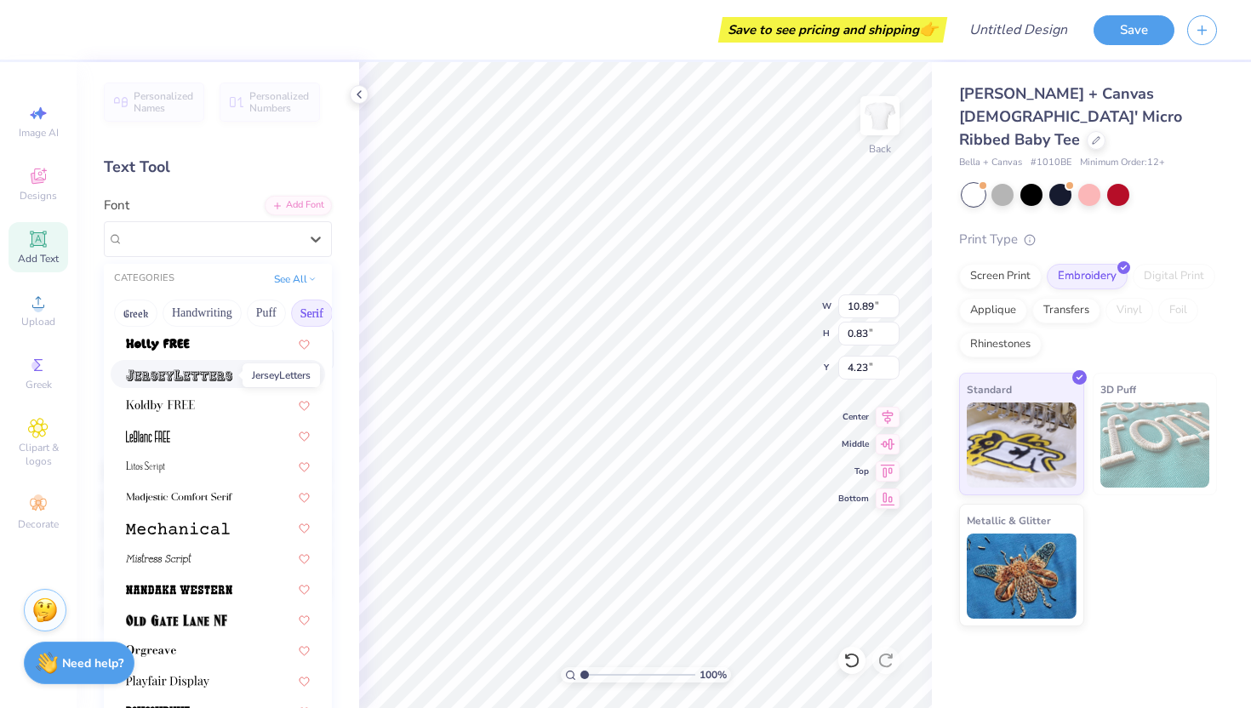
scroll to position [1594, 0]
click at [191, 403] on img at bounding box center [160, 404] width 69 height 12
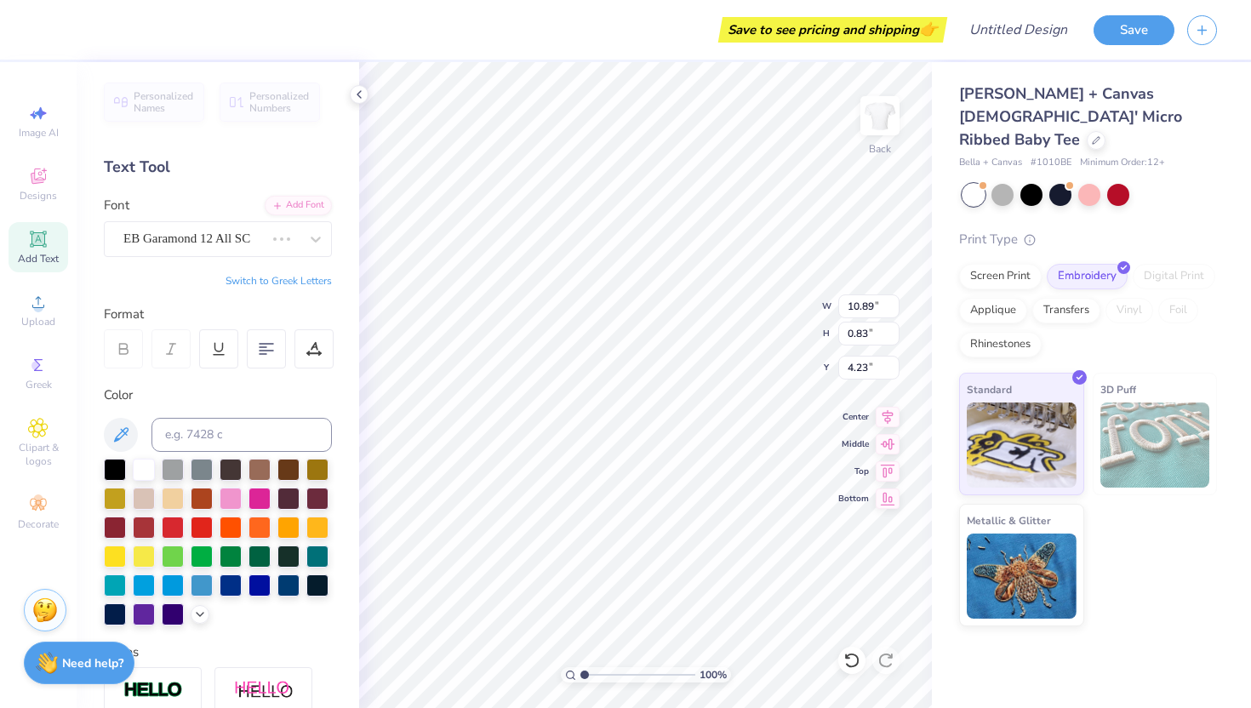
type input "10.23"
type input "1.42"
type input "3.94"
click at [168, 236] on div "Koldby FREE" at bounding box center [211, 238] width 179 height 26
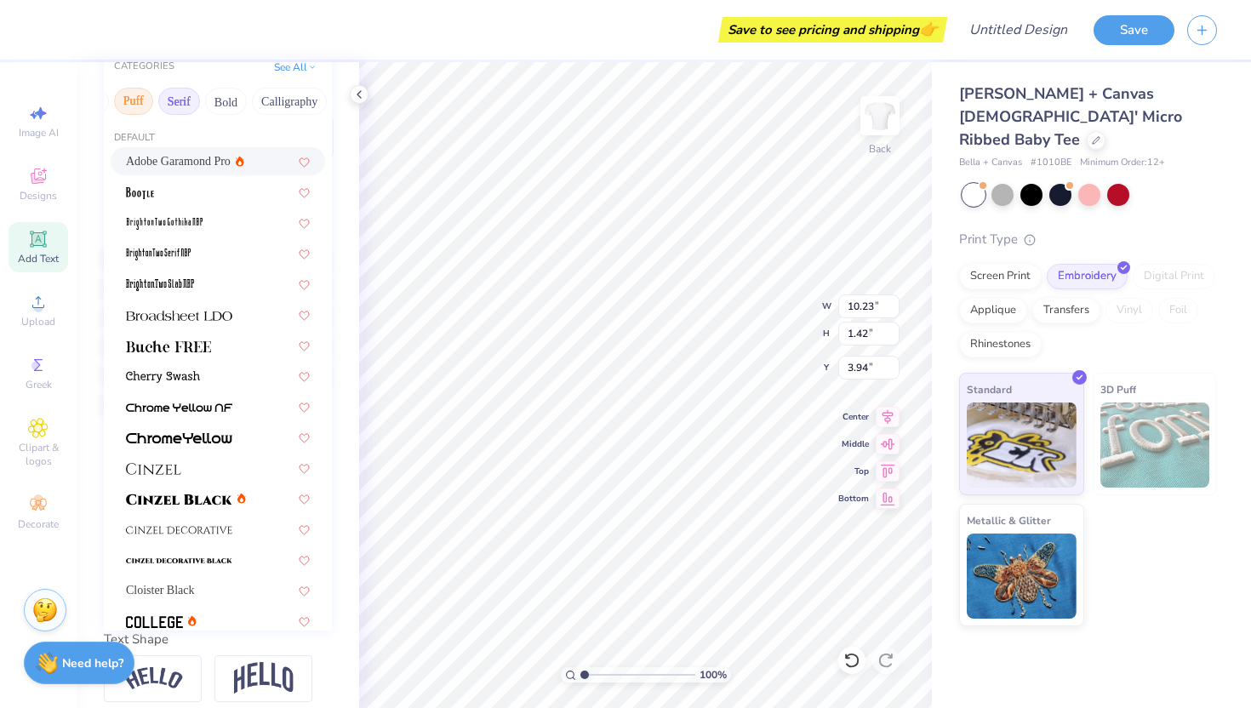
scroll to position [0, 134]
click at [277, 97] on button "Calligraphy" at bounding box center [288, 101] width 75 height 27
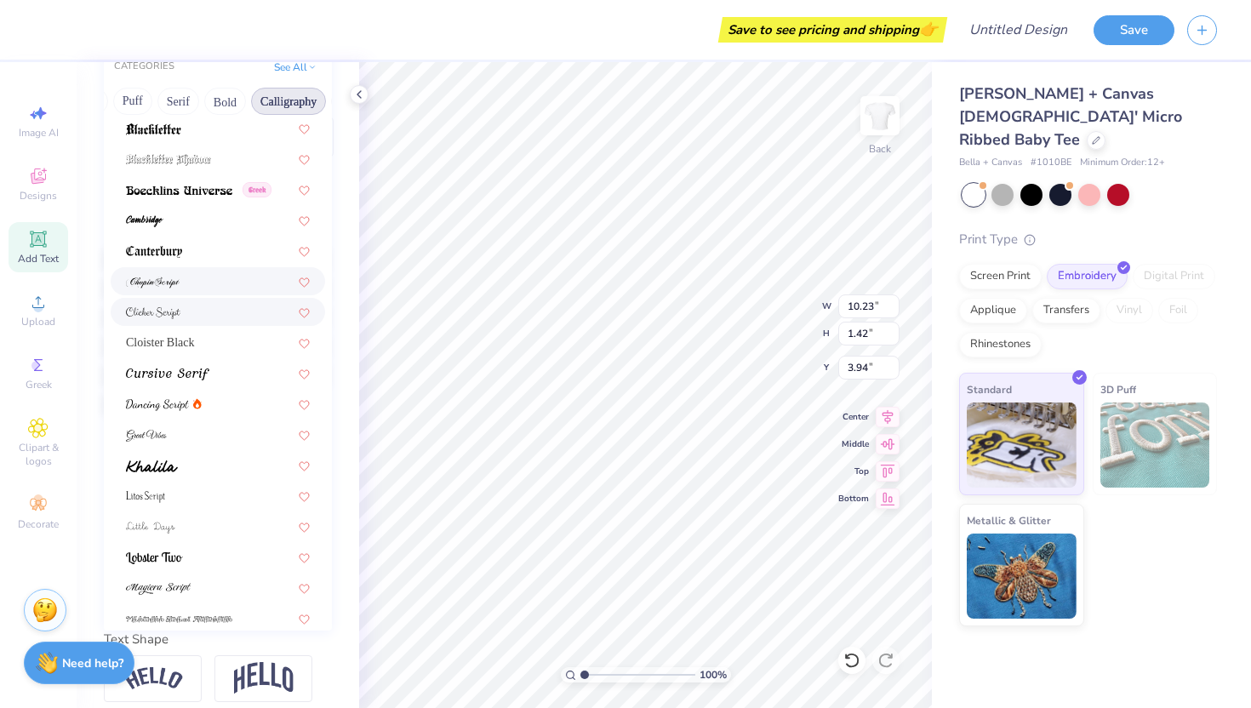
scroll to position [154, 0]
click at [209, 247] on div at bounding box center [218, 252] width 184 height 18
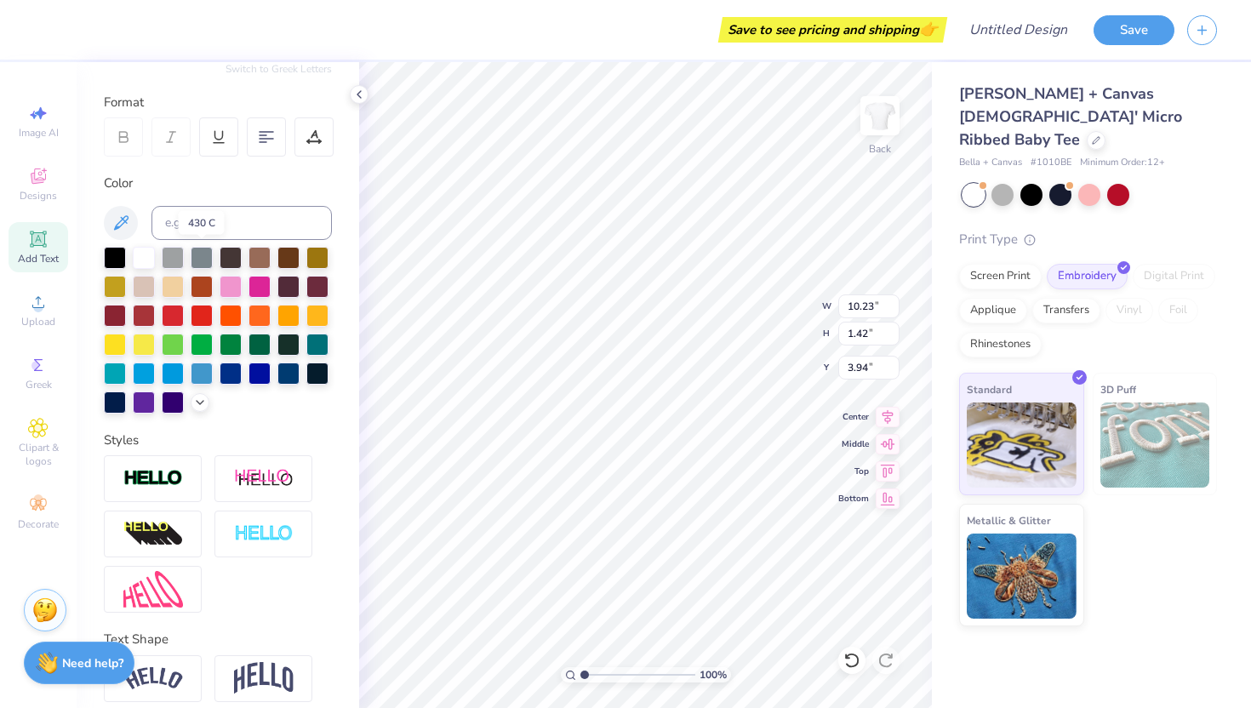
type input "9.75"
type input "1.40"
type input "3.95"
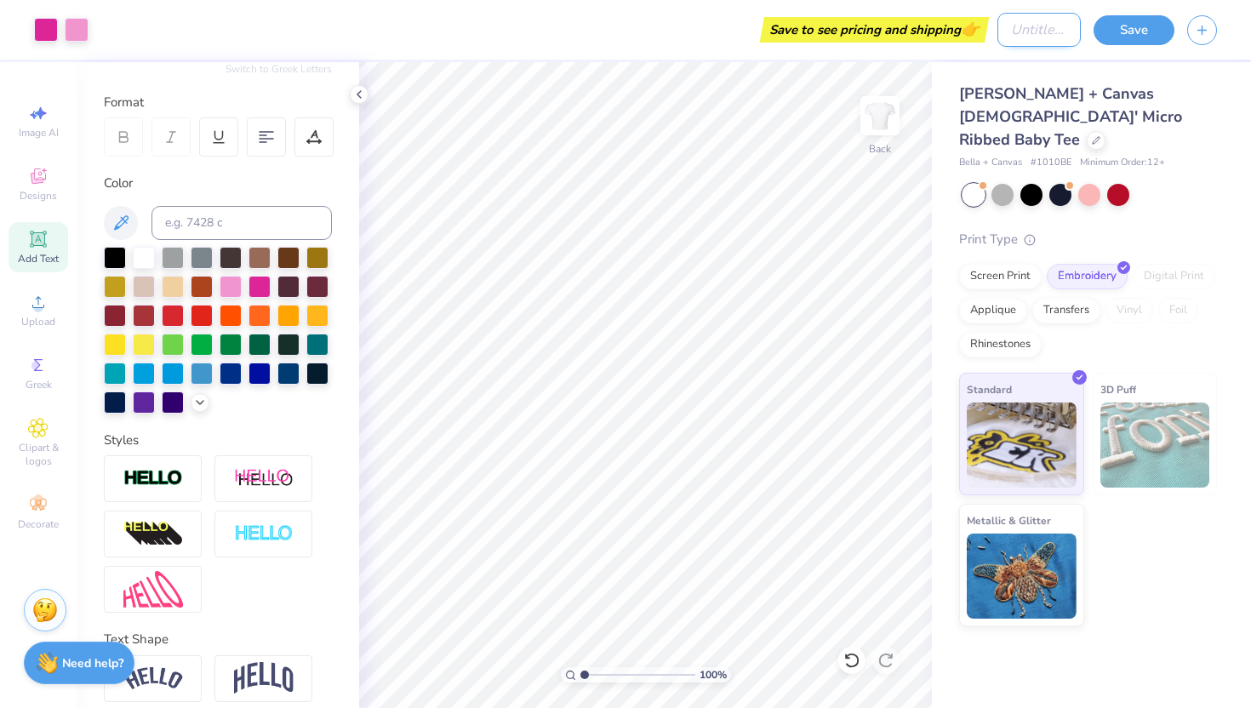
click at [1020, 33] on input "Design Title" at bounding box center [1038, 30] width 83 height 34
type input "Big/Little"
click at [1149, 32] on button "Save" at bounding box center [1133, 28] width 81 height 30
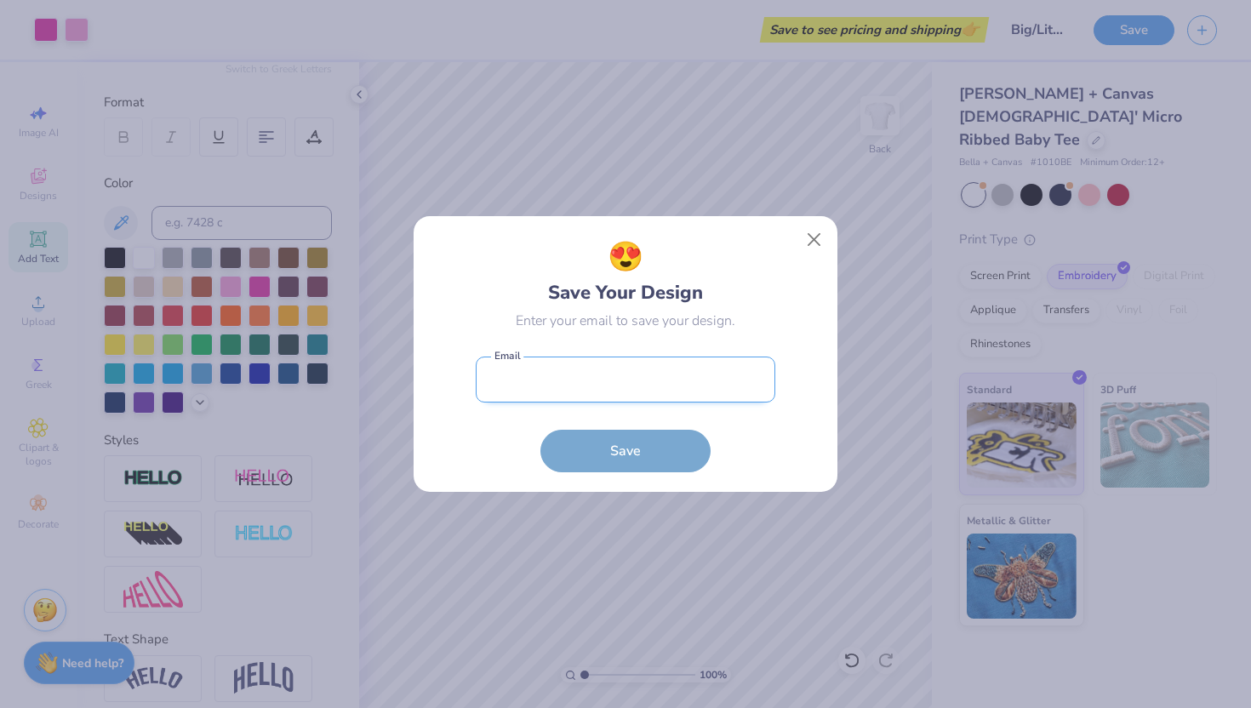
click at [603, 385] on input "email" at bounding box center [626, 380] width 300 height 47
type input "[EMAIL_ADDRESS][PERSON_NAME][DOMAIN_NAME]"
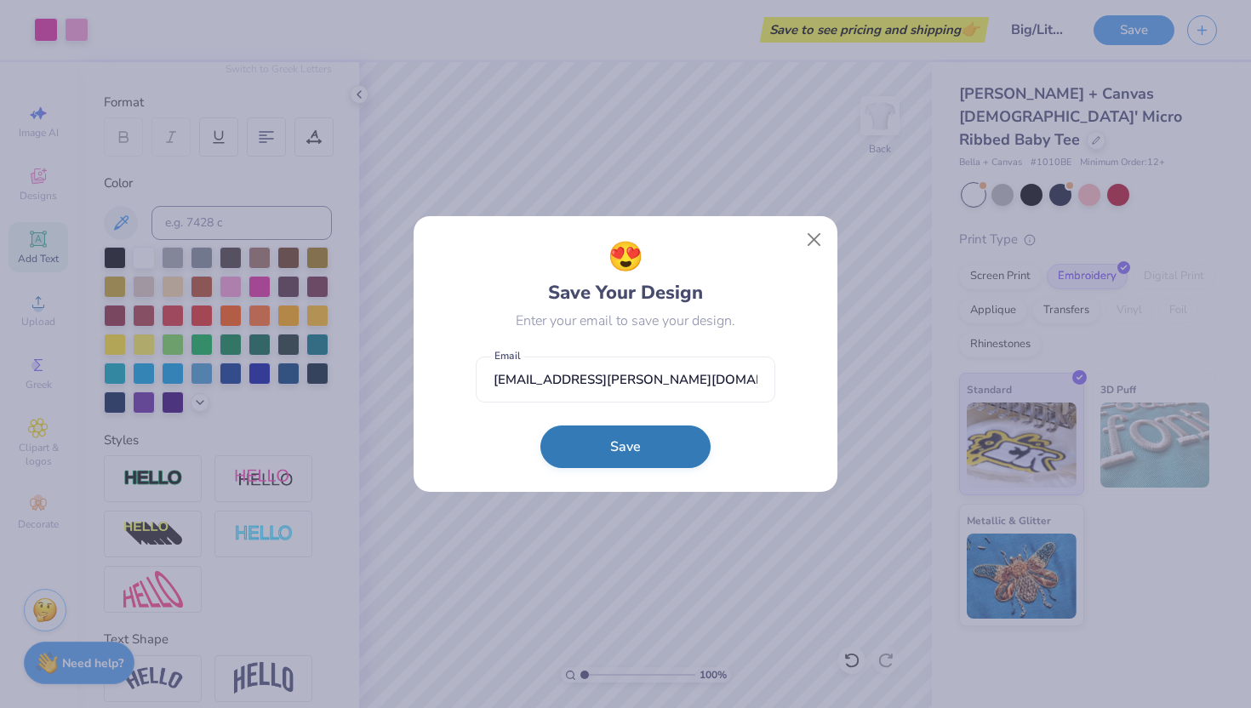
click at [617, 432] on button "Save" at bounding box center [625, 446] width 170 height 43
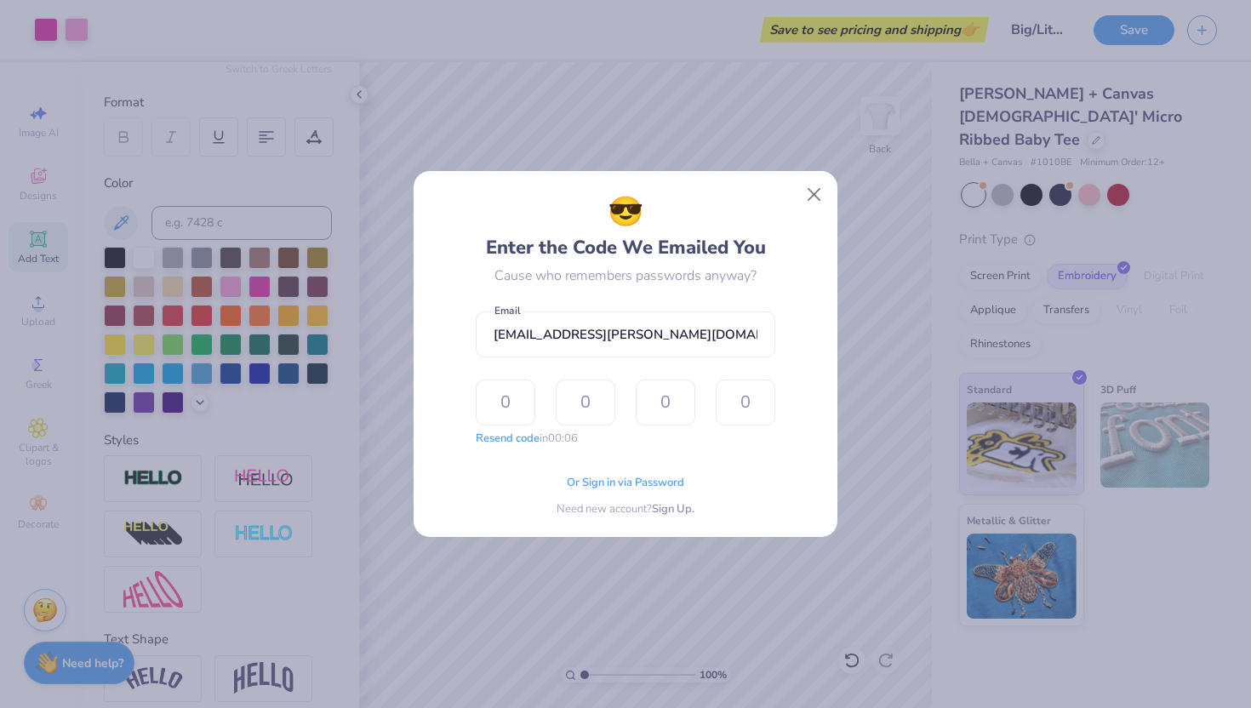
type input "7"
type input "6"
type input "9"
type input "0"
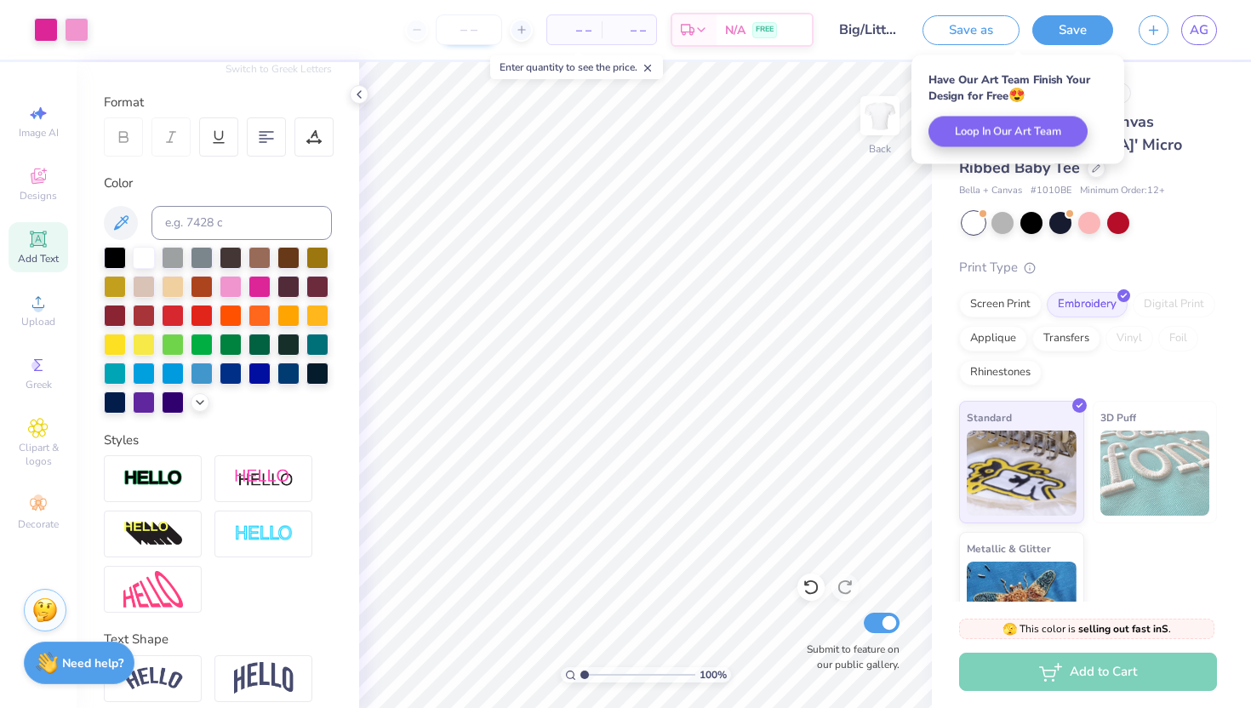
click at [469, 26] on input "number" at bounding box center [469, 29] width 66 height 31
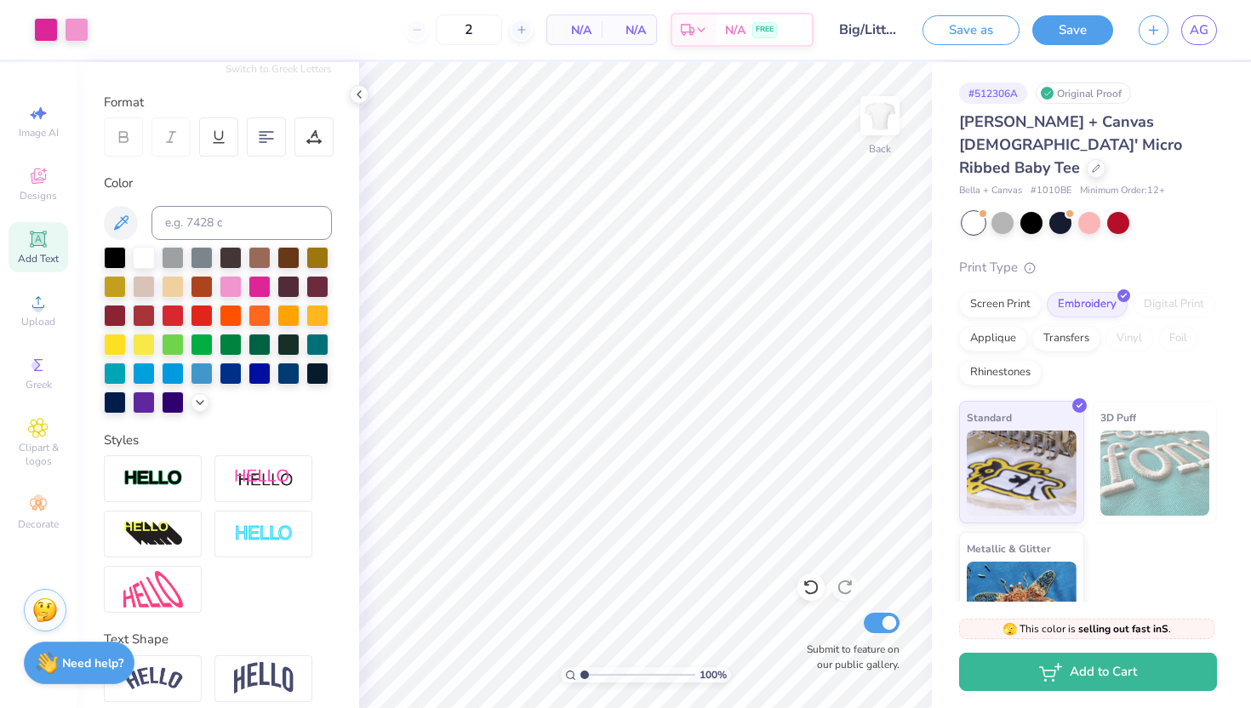
type input "12"
click at [483, 79] on body "Art colors 12 N/A Per Item N/A Total Est. Delivery N/A FREE Design Title Big/Li…" at bounding box center [625, 354] width 1251 height 708
